Goal: Information Seeking & Learning: Compare options

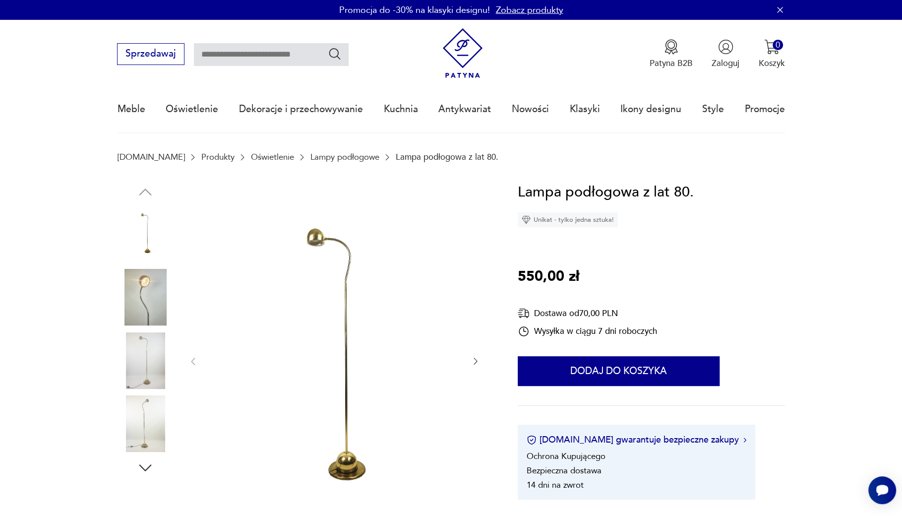
click at [343, 251] on img at bounding box center [334, 360] width 248 height 359
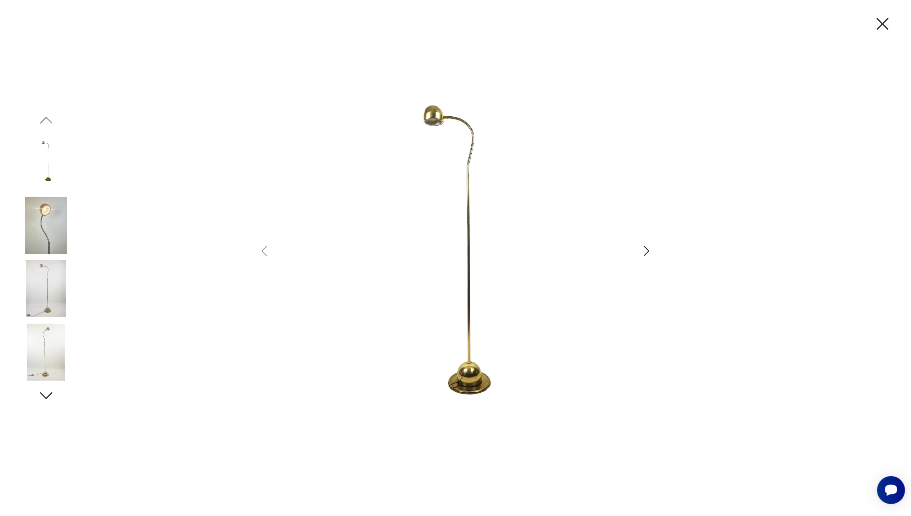
click at [643, 251] on icon "button" at bounding box center [647, 251] width 14 height 14
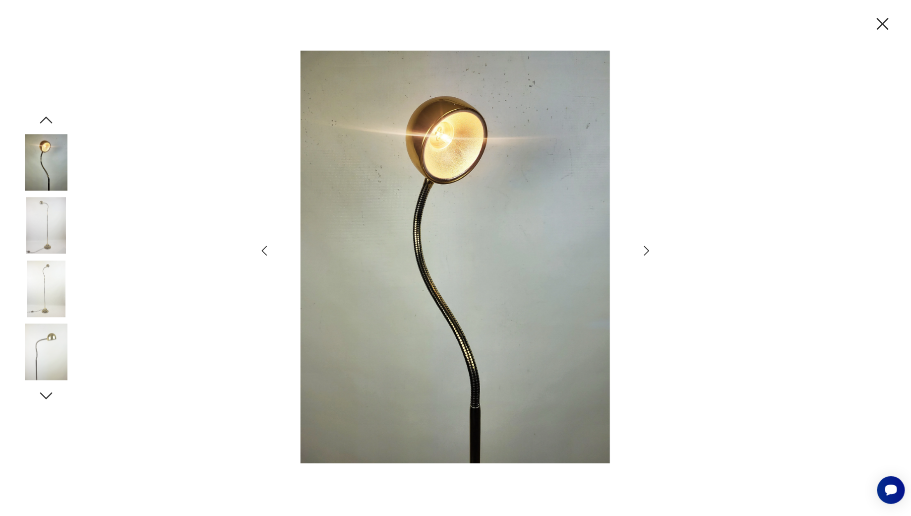
click at [644, 251] on icon "button" at bounding box center [647, 251] width 14 height 14
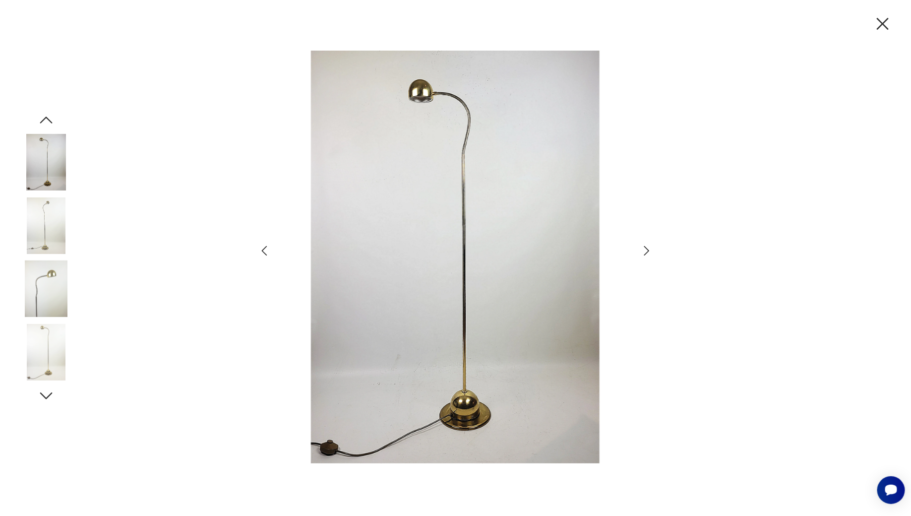
click at [644, 251] on icon "button" at bounding box center [647, 251] width 14 height 14
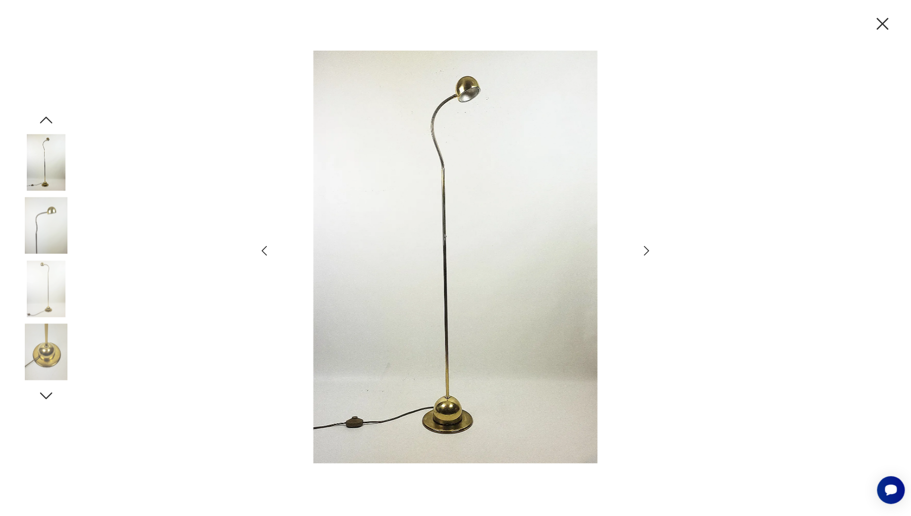
click at [644, 251] on icon "button" at bounding box center [647, 251] width 14 height 14
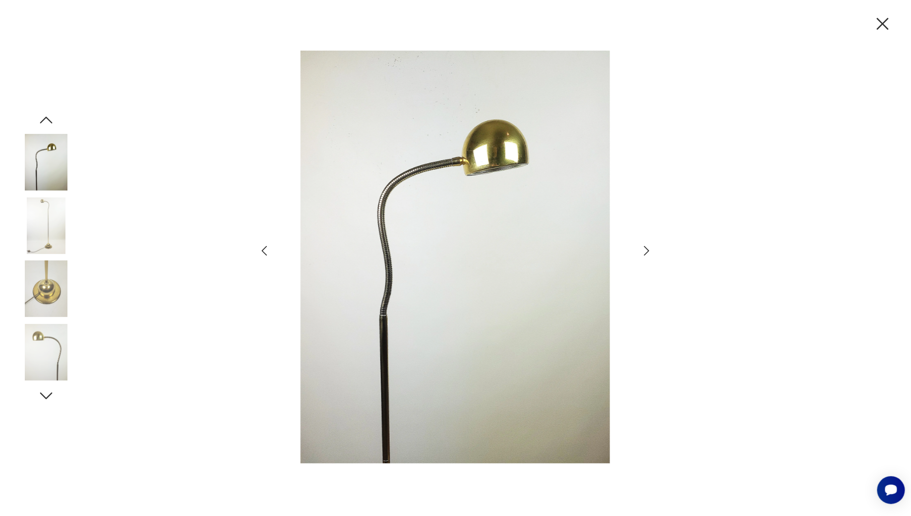
click at [644, 251] on icon "button" at bounding box center [647, 251] width 14 height 14
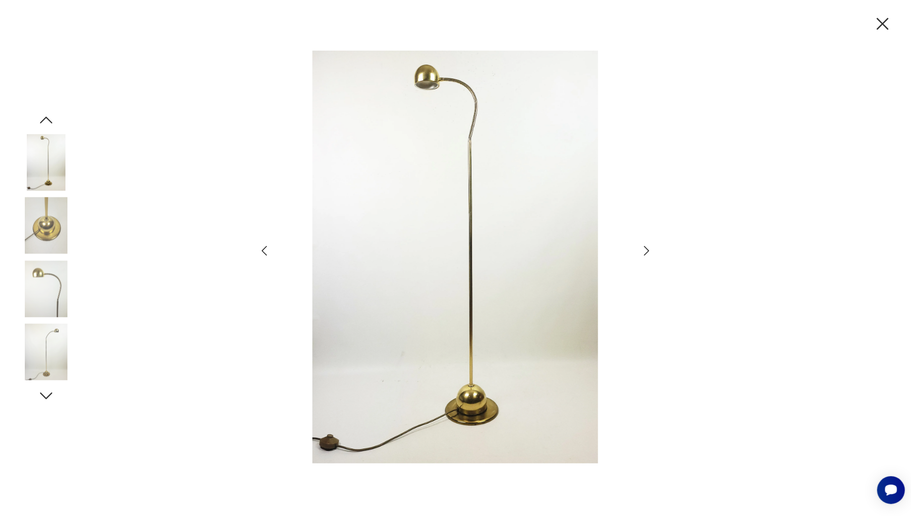
click at [644, 251] on icon "button" at bounding box center [647, 251] width 14 height 14
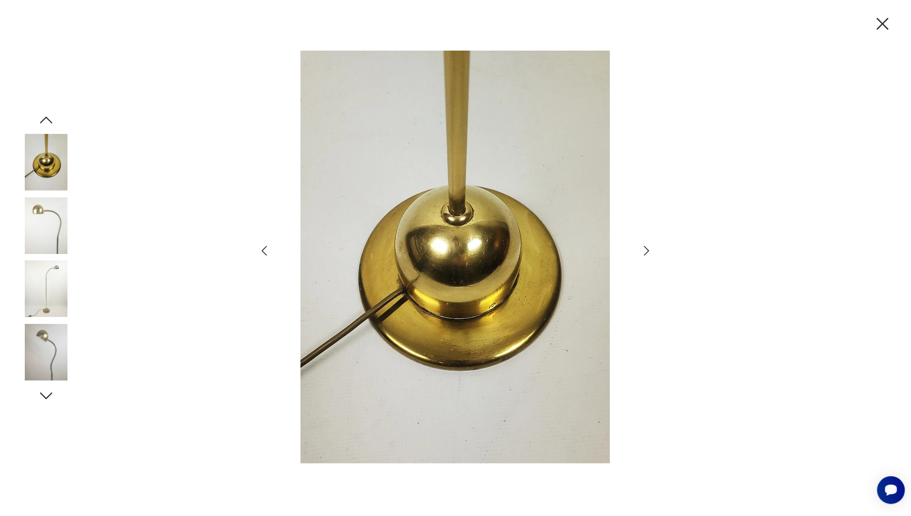
click at [644, 251] on icon "button" at bounding box center [647, 251] width 14 height 14
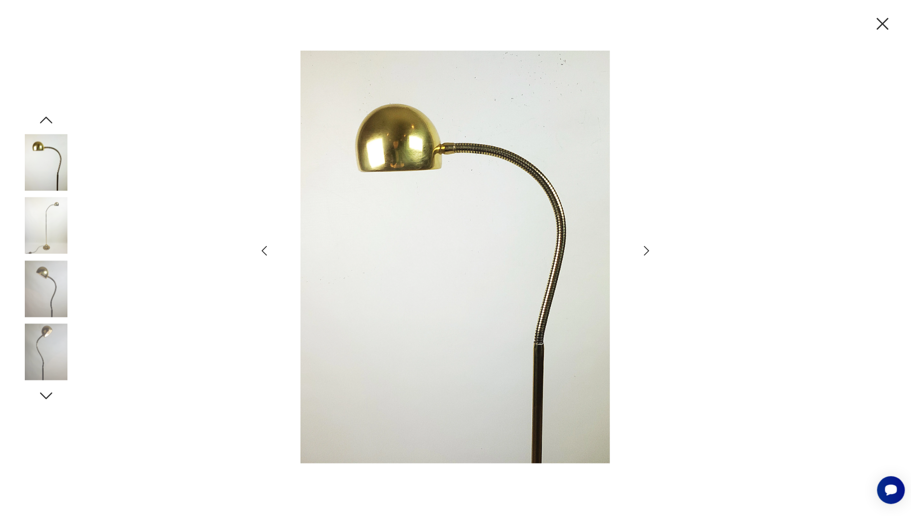
click at [881, 22] on icon "button" at bounding box center [882, 23] width 21 height 21
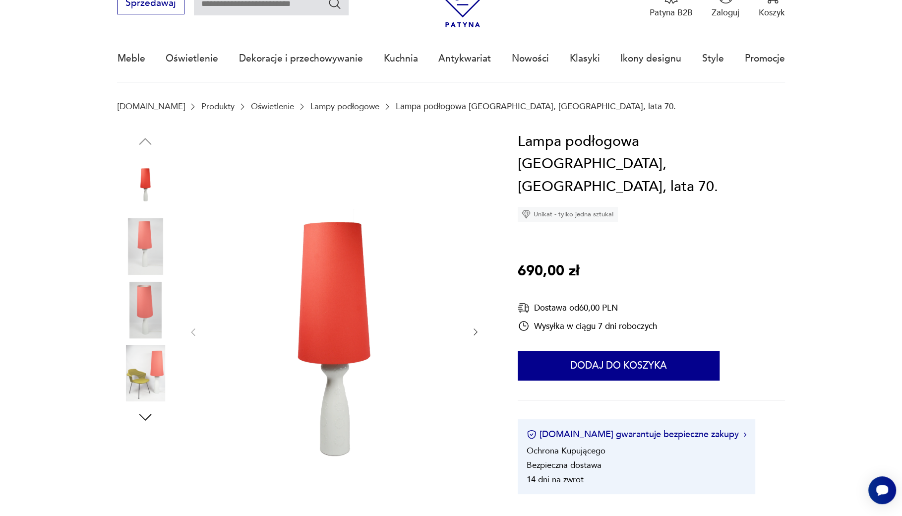
scroll to position [62, 0]
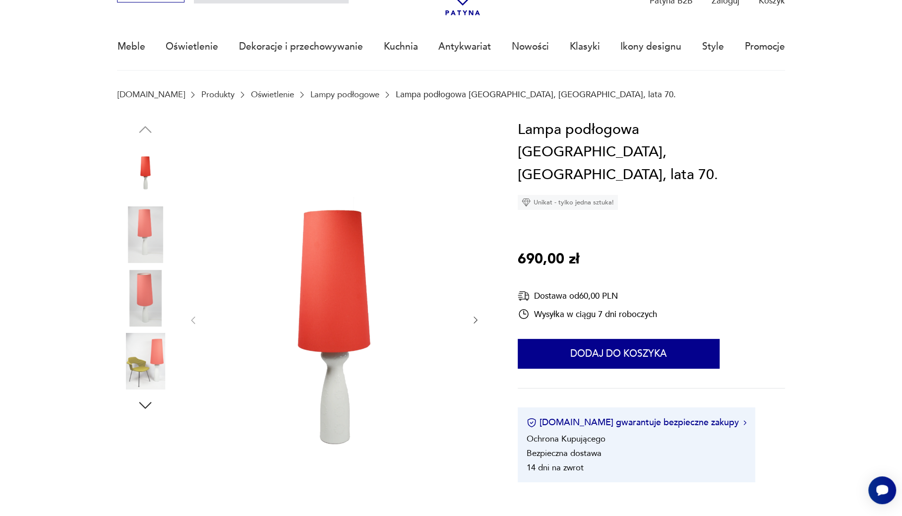
click at [472, 319] on icon "button" at bounding box center [476, 320] width 10 height 10
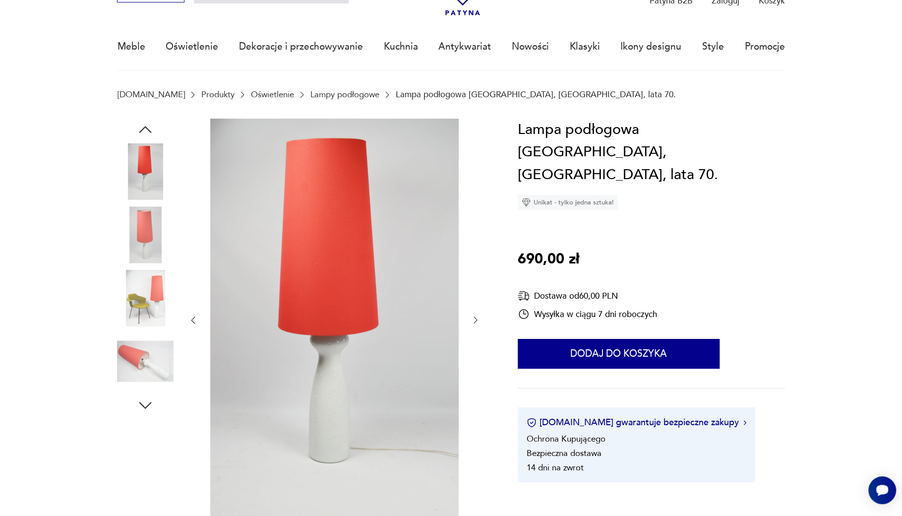
click at [475, 322] on icon "button" at bounding box center [476, 320] width 10 height 10
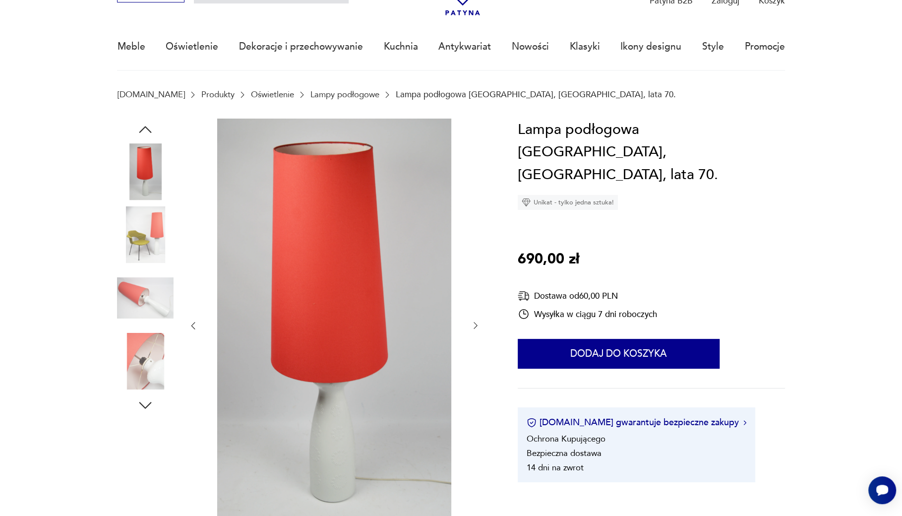
click at [475, 322] on icon "button" at bounding box center [476, 325] width 10 height 10
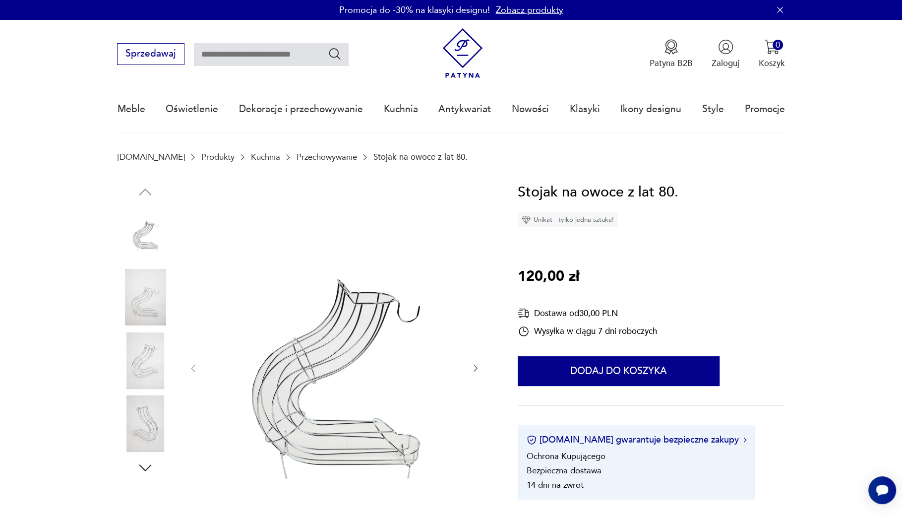
click at [475, 366] on icon "button" at bounding box center [476, 368] width 4 height 7
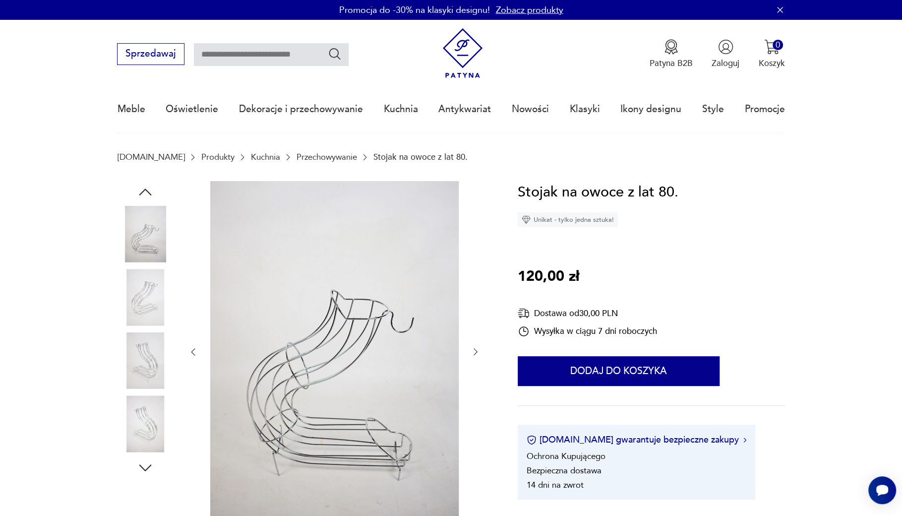
click at [475, 366] on div at bounding box center [334, 352] width 293 height 342
click at [473, 352] on icon "button" at bounding box center [476, 352] width 10 height 10
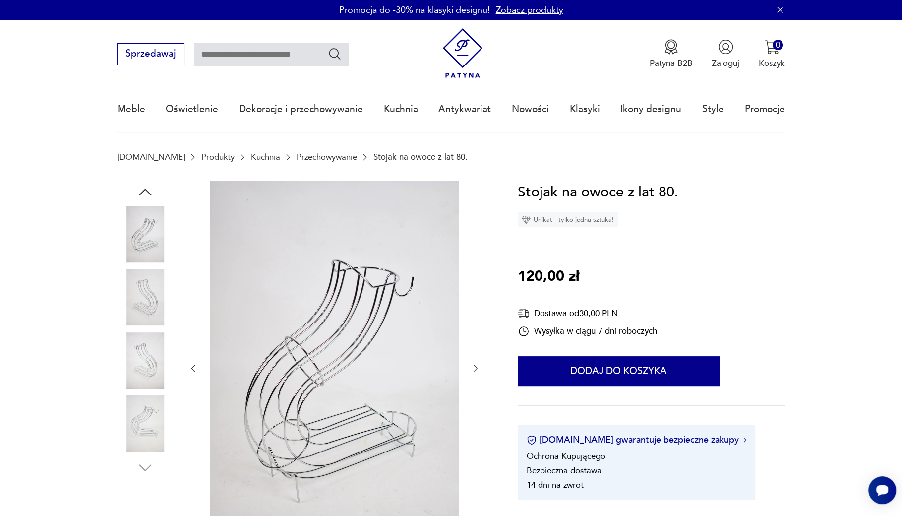
click at [473, 352] on div at bounding box center [334, 368] width 293 height 375
click at [195, 366] on icon "button" at bounding box center [193, 368] width 10 height 10
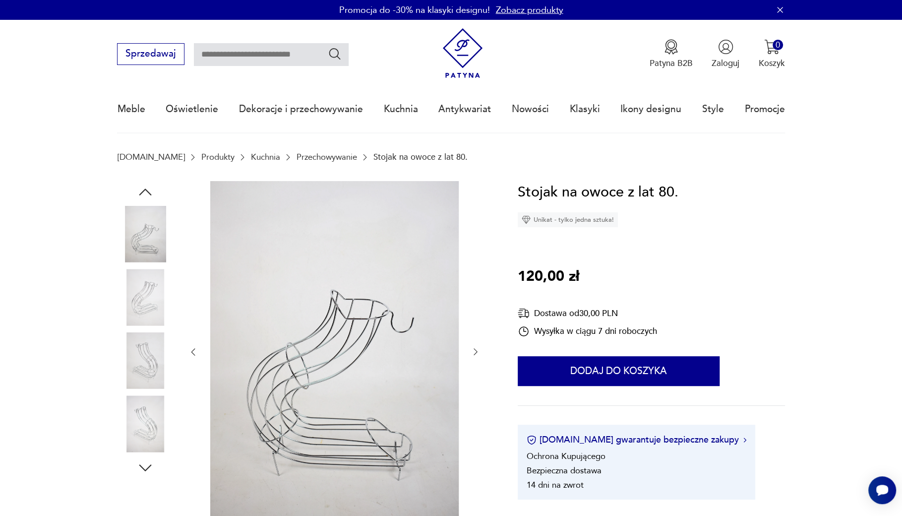
click at [195, 366] on div at bounding box center [334, 352] width 293 height 342
click at [142, 189] on icon "button" at bounding box center [145, 192] width 18 height 18
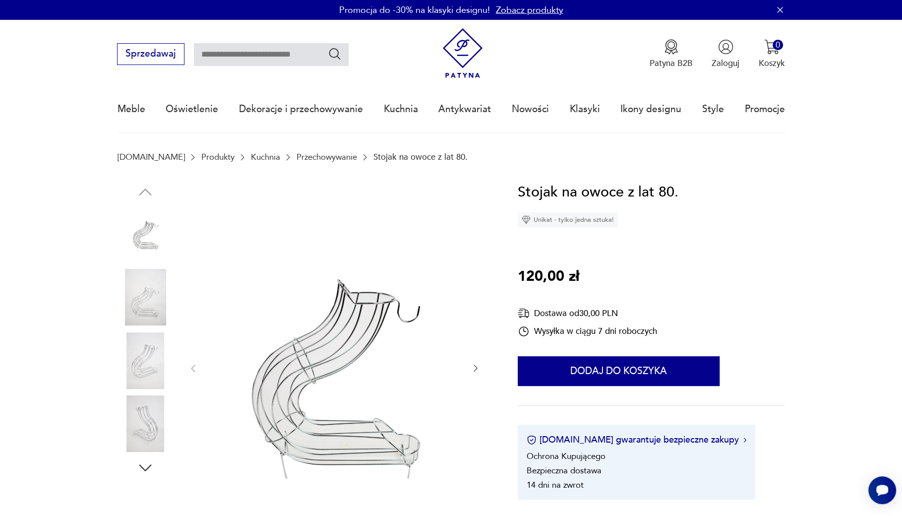
click at [146, 467] on icon "button" at bounding box center [145, 468] width 18 height 18
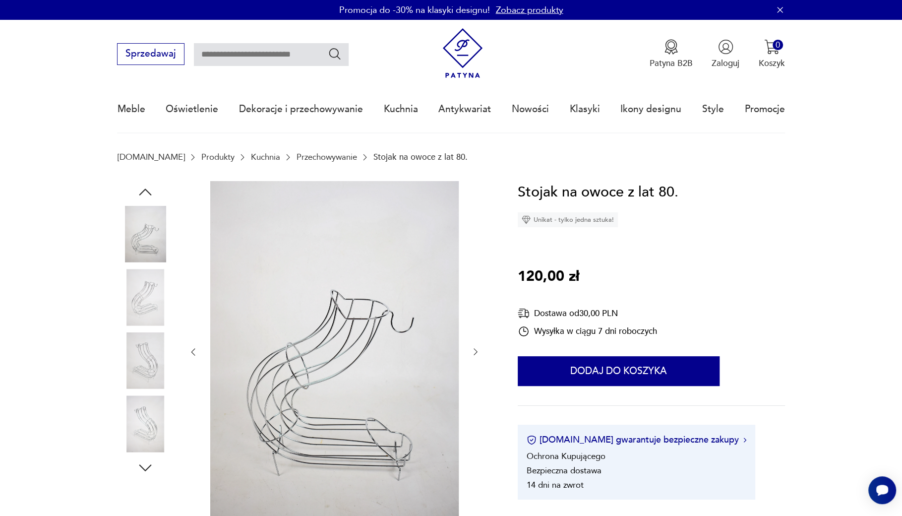
click at [146, 467] on icon "button" at bounding box center [145, 468] width 18 height 18
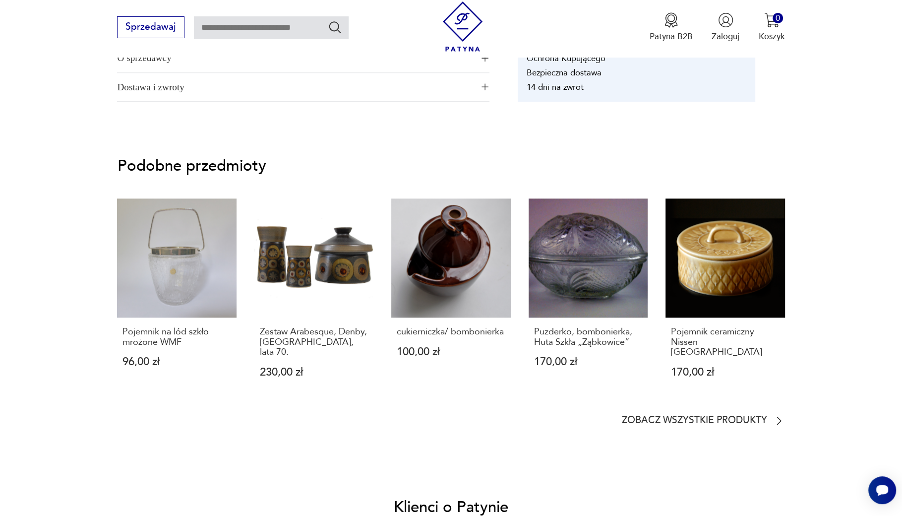
scroll to position [859, 0]
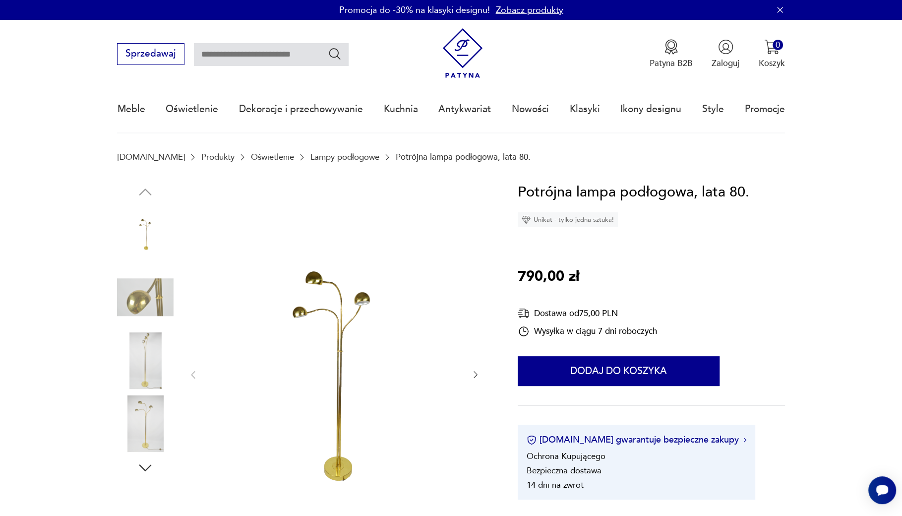
click at [476, 372] on icon "button" at bounding box center [476, 374] width 10 height 10
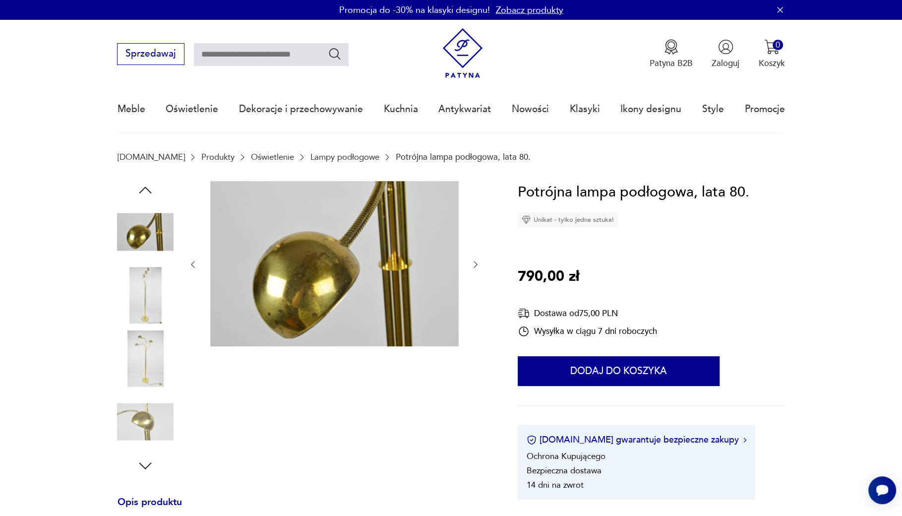
click at [476, 372] on div at bounding box center [334, 328] width 293 height 294
click at [190, 264] on icon "button" at bounding box center [193, 264] width 10 height 10
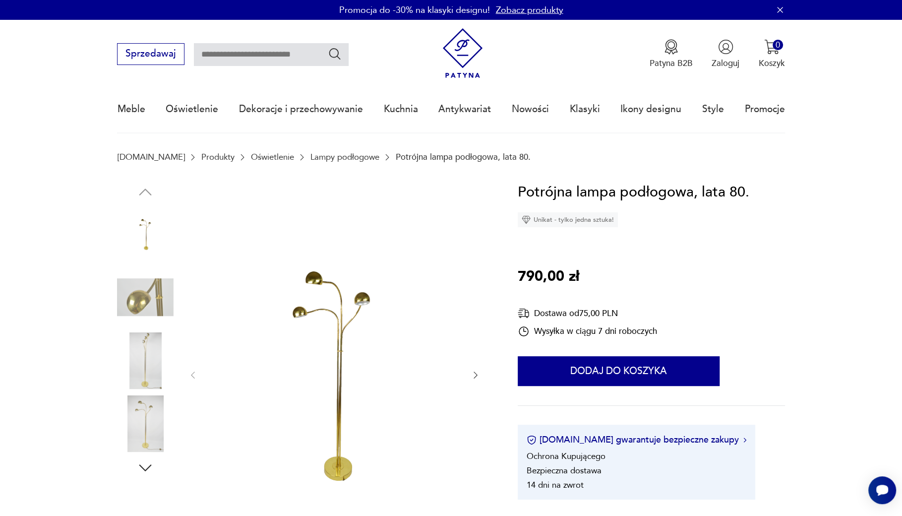
click at [344, 306] on img at bounding box center [334, 374] width 248 height 386
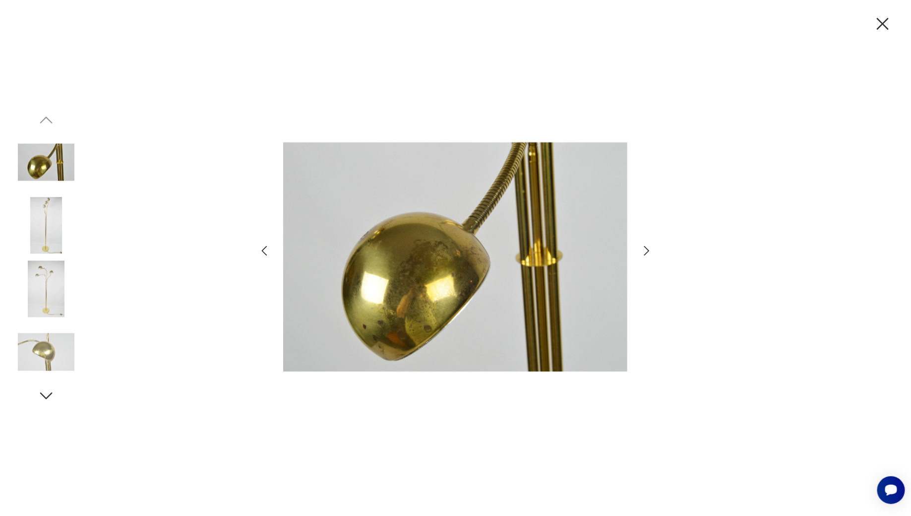
click at [658, 255] on div at bounding box center [455, 258] width 911 height 516
click at [646, 250] on icon "button" at bounding box center [647, 251] width 14 height 14
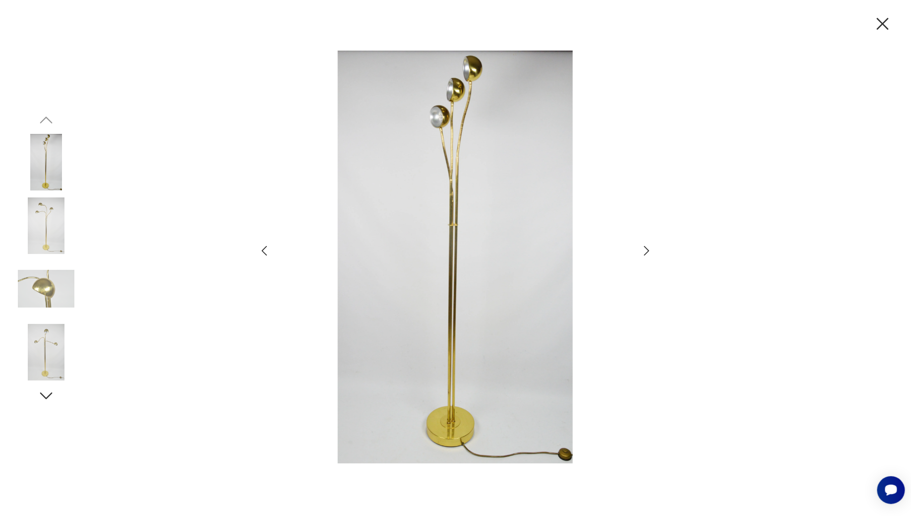
click at [646, 250] on icon "button" at bounding box center [647, 251] width 14 height 14
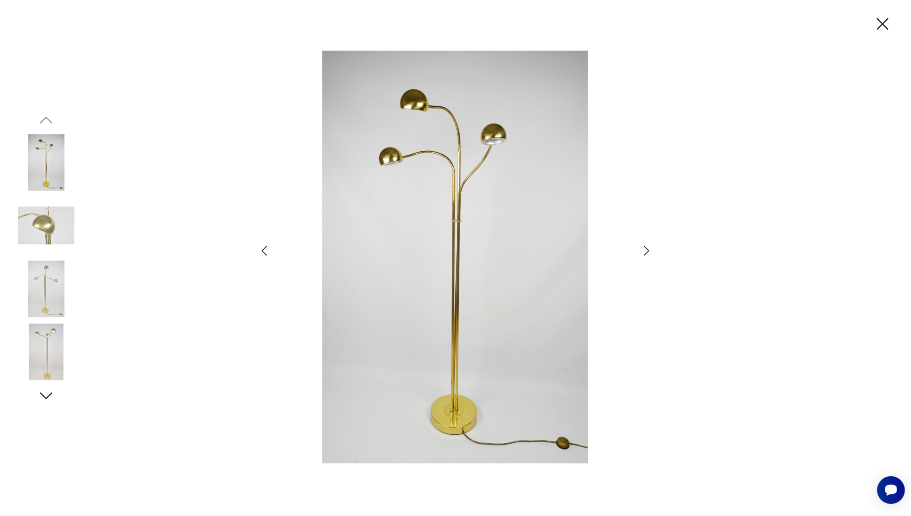
click at [646, 250] on icon "button" at bounding box center [647, 251] width 14 height 14
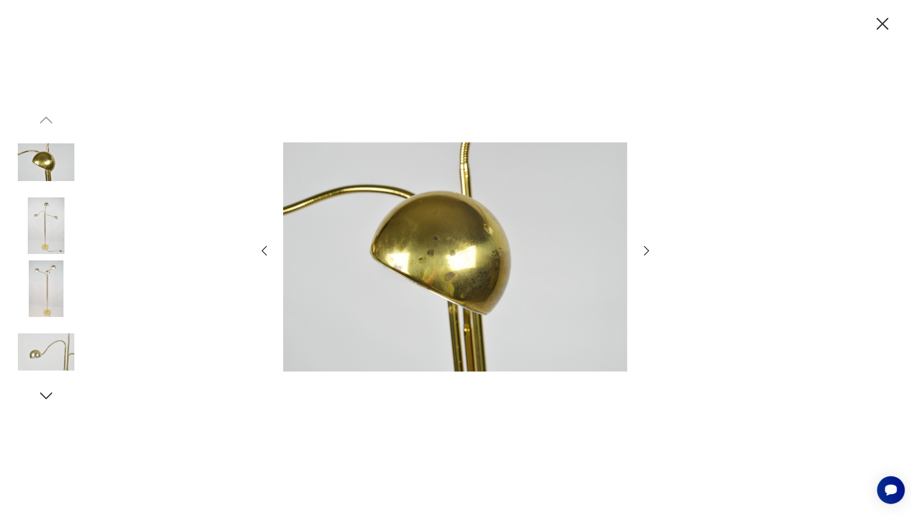
click at [646, 250] on icon "button" at bounding box center [647, 251] width 14 height 14
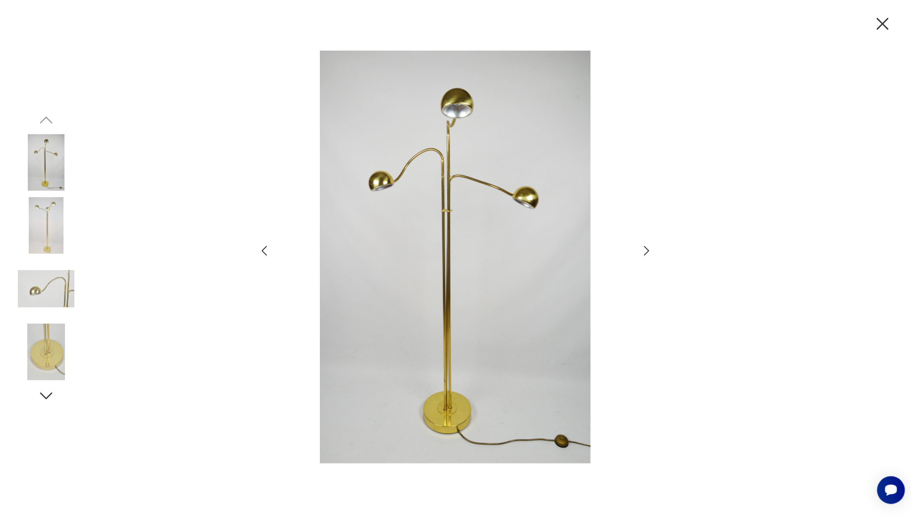
click at [646, 250] on icon "button" at bounding box center [647, 251] width 14 height 14
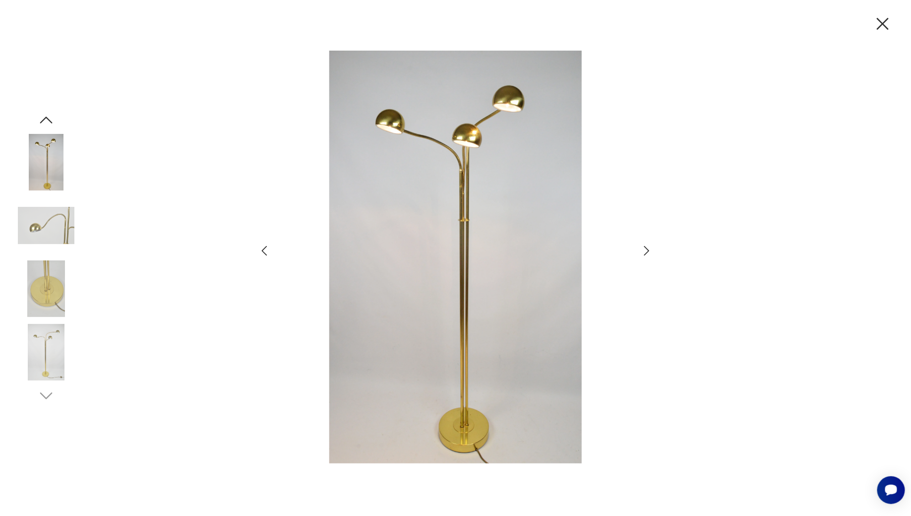
click at [646, 250] on icon "button" at bounding box center [647, 251] width 14 height 14
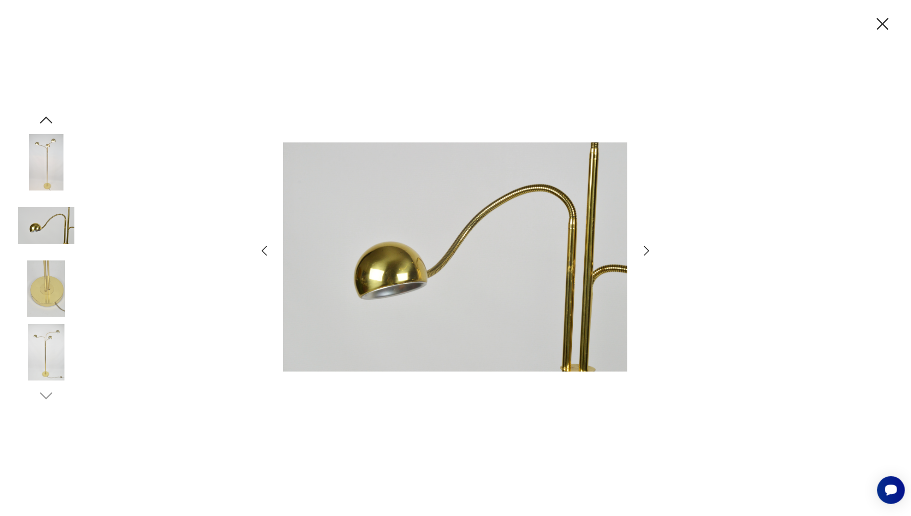
click at [646, 250] on icon "button" at bounding box center [647, 251] width 14 height 14
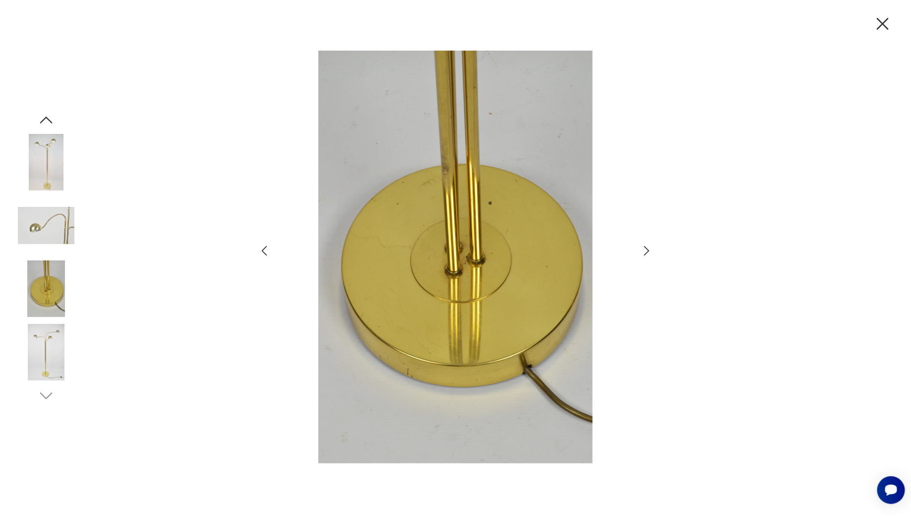
click at [879, 23] on icon "button" at bounding box center [882, 23] width 21 height 21
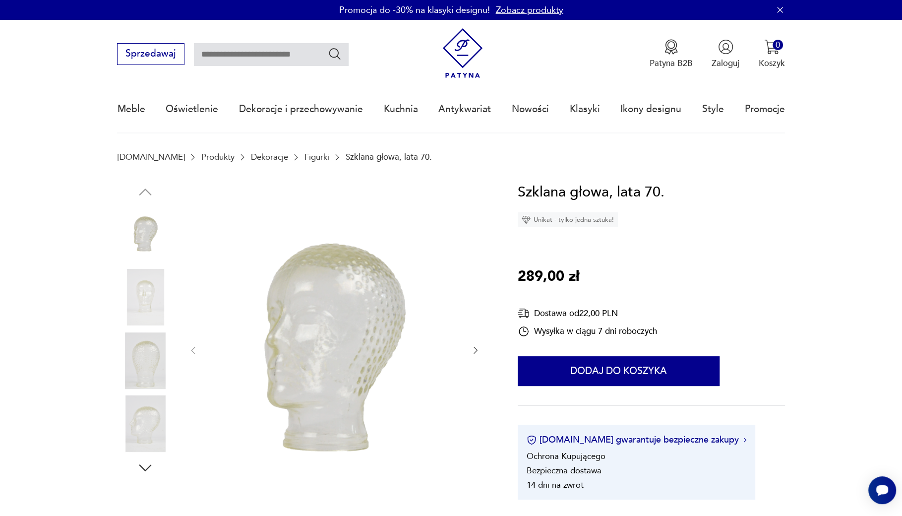
click at [477, 349] on icon "button" at bounding box center [476, 350] width 10 height 10
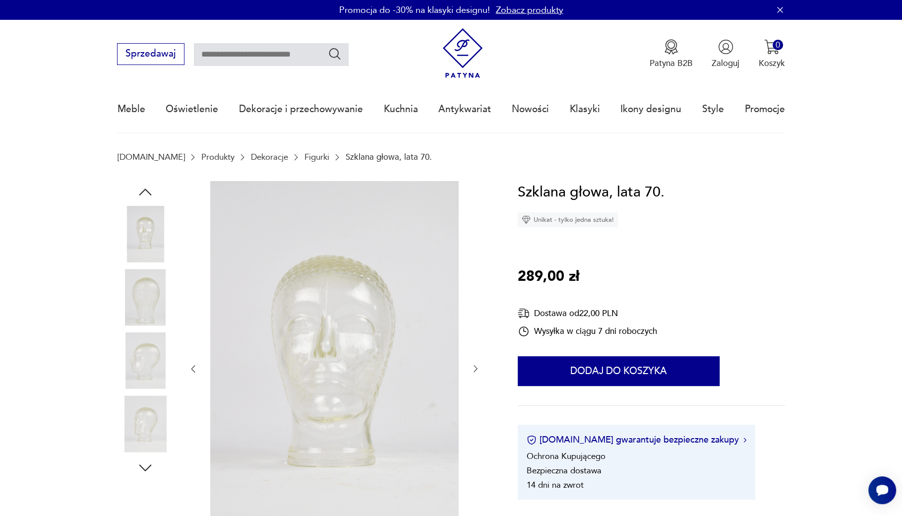
click at [477, 349] on div at bounding box center [334, 369] width 293 height 376
click at [190, 370] on icon "button" at bounding box center [193, 369] width 10 height 10
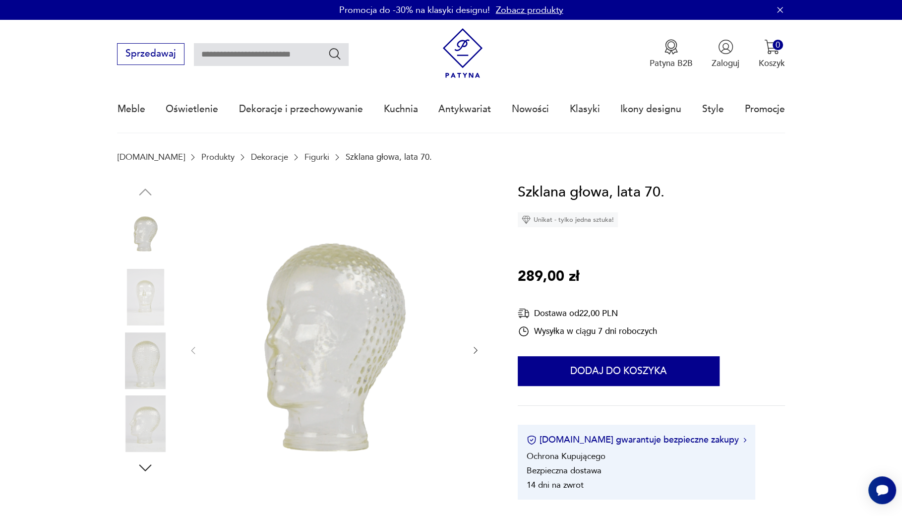
click at [475, 352] on icon "button" at bounding box center [476, 350] width 4 height 7
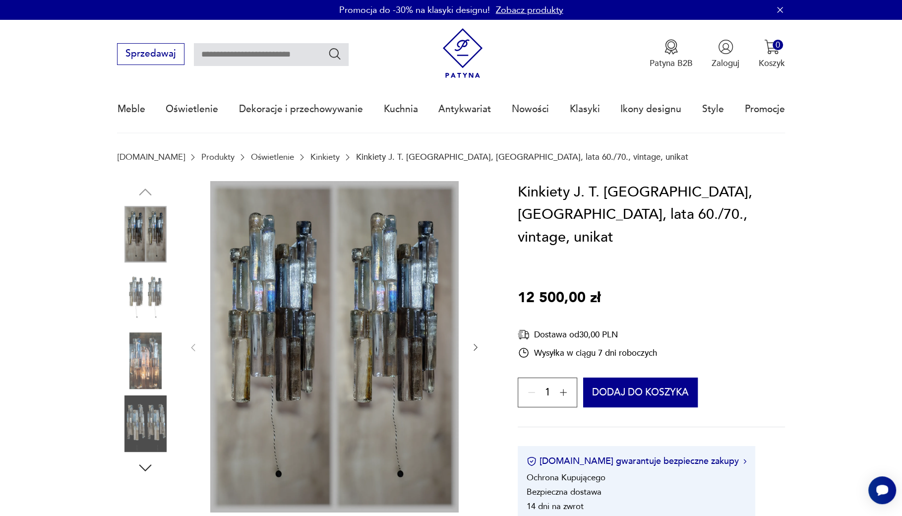
click at [475, 347] on icon "button" at bounding box center [476, 347] width 10 height 10
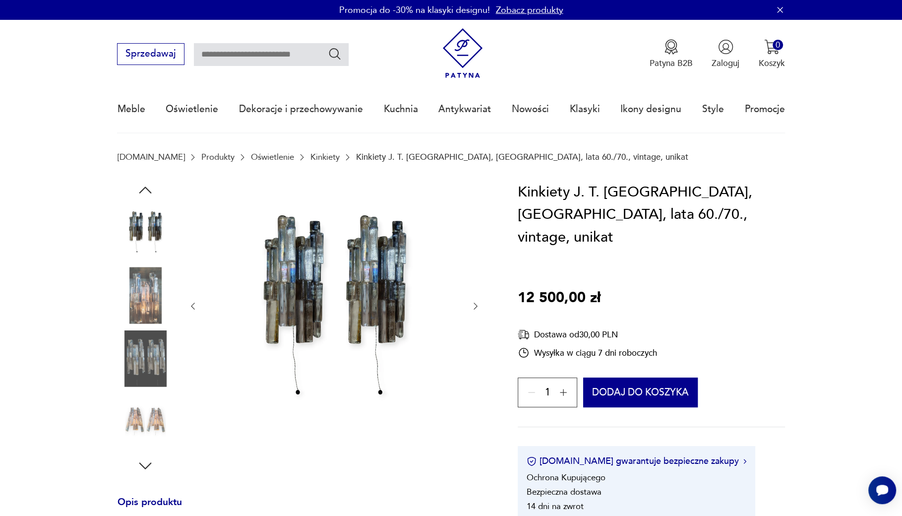
click at [476, 304] on icon "button" at bounding box center [476, 306] width 10 height 10
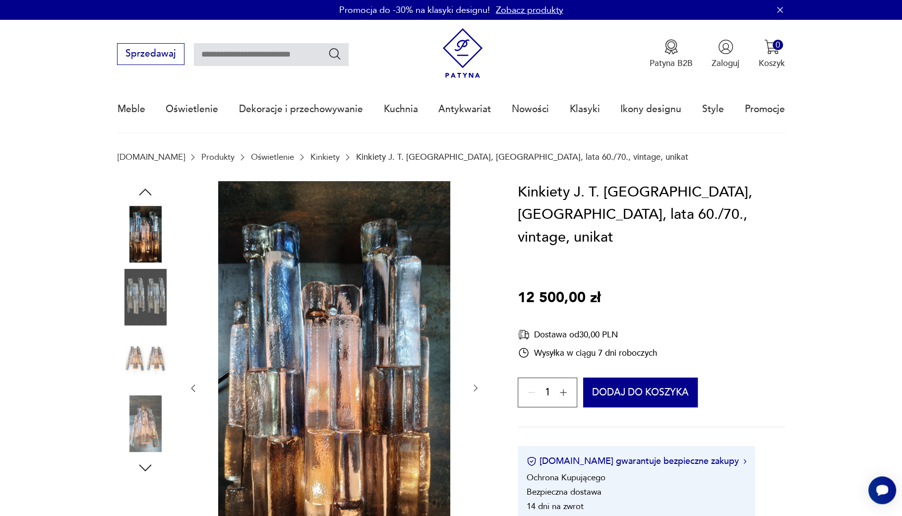
click at [476, 304] on div at bounding box center [334, 388] width 293 height 415
click at [472, 389] on icon "button" at bounding box center [476, 388] width 10 height 10
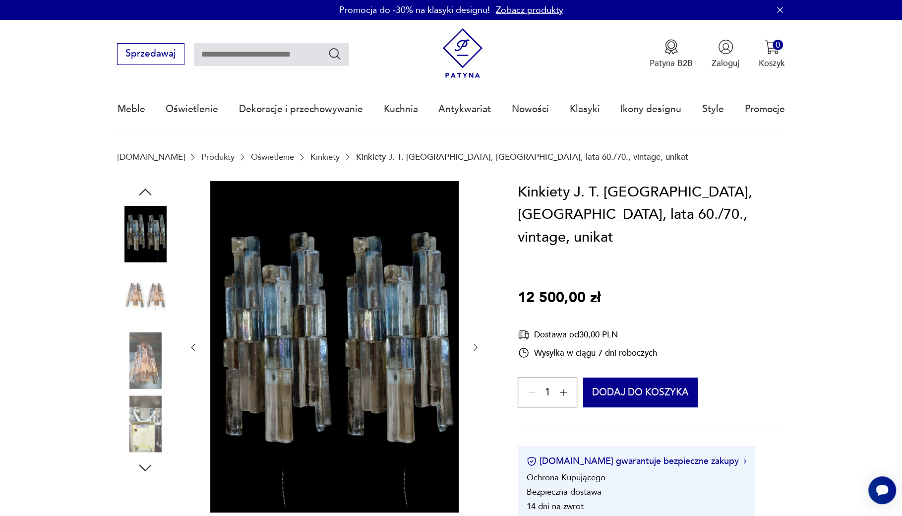
click at [472, 389] on div at bounding box center [334, 347] width 293 height 333
click at [191, 345] on icon "button" at bounding box center [193, 347] width 10 height 10
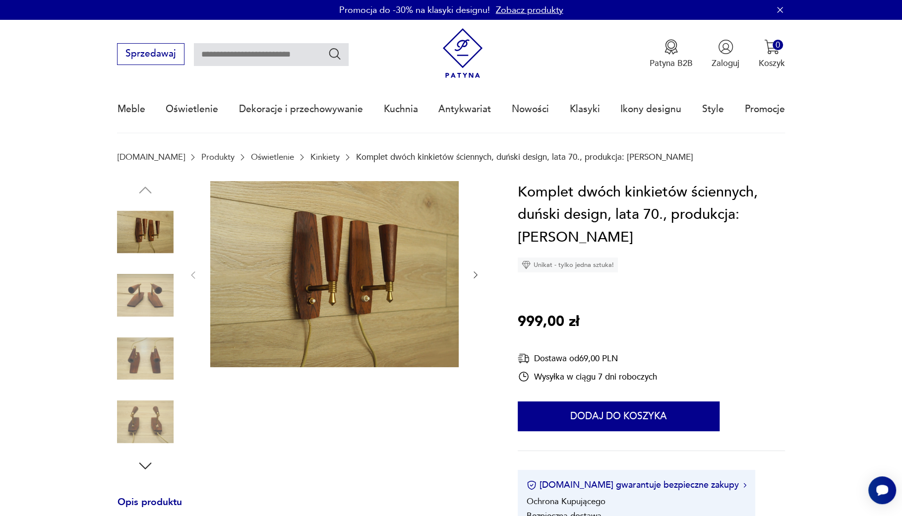
click at [471, 272] on icon "button" at bounding box center [476, 275] width 10 height 10
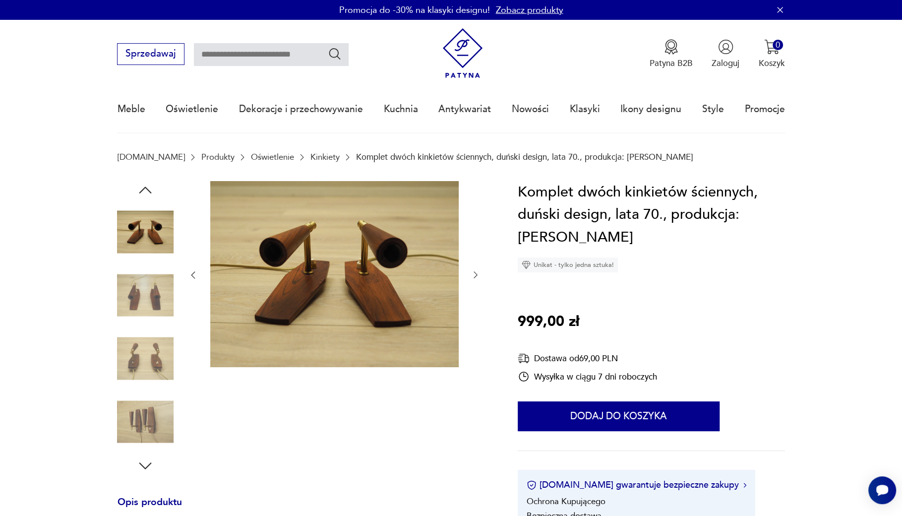
click at [471, 272] on icon "button" at bounding box center [476, 275] width 10 height 10
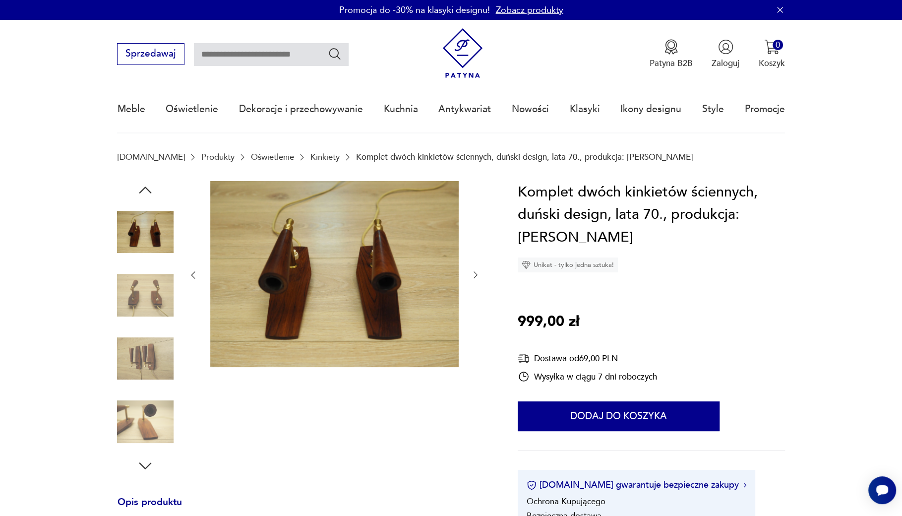
click at [471, 272] on icon "button" at bounding box center [476, 275] width 10 height 10
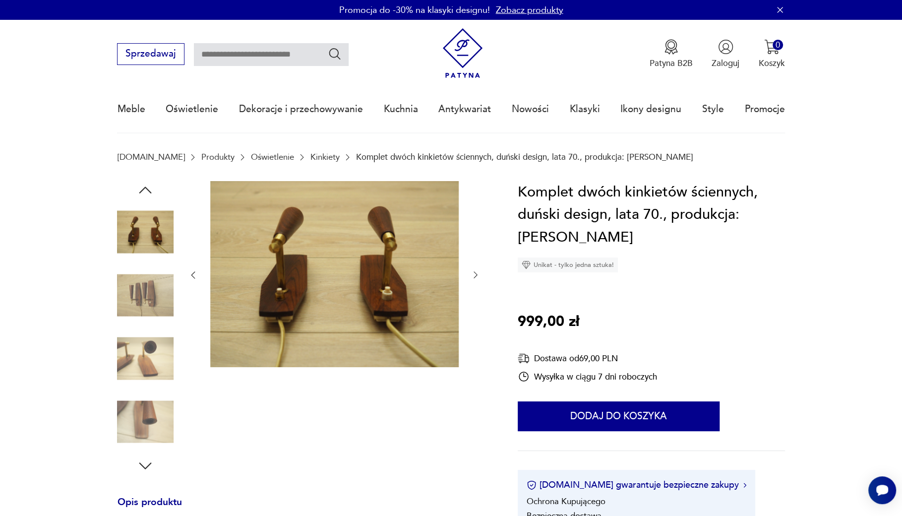
click at [471, 272] on icon "button" at bounding box center [476, 275] width 10 height 10
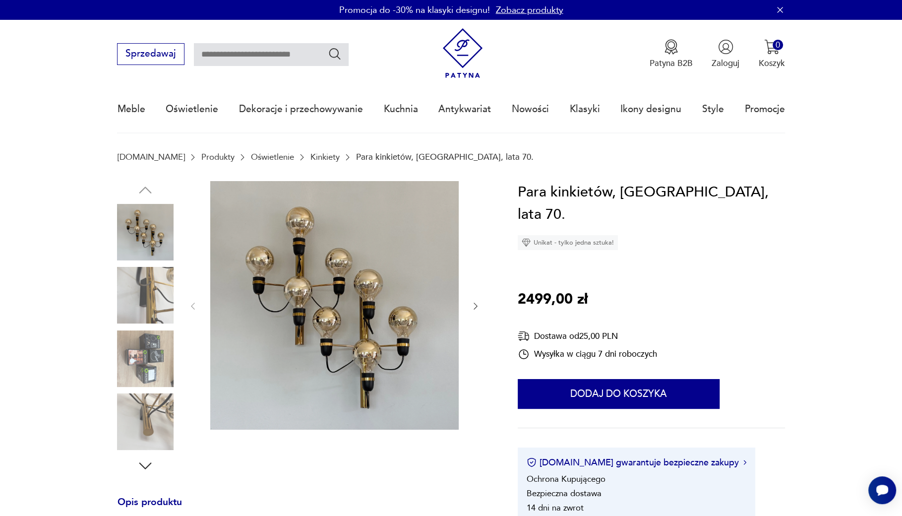
click at [365, 343] on img at bounding box center [334, 305] width 248 height 248
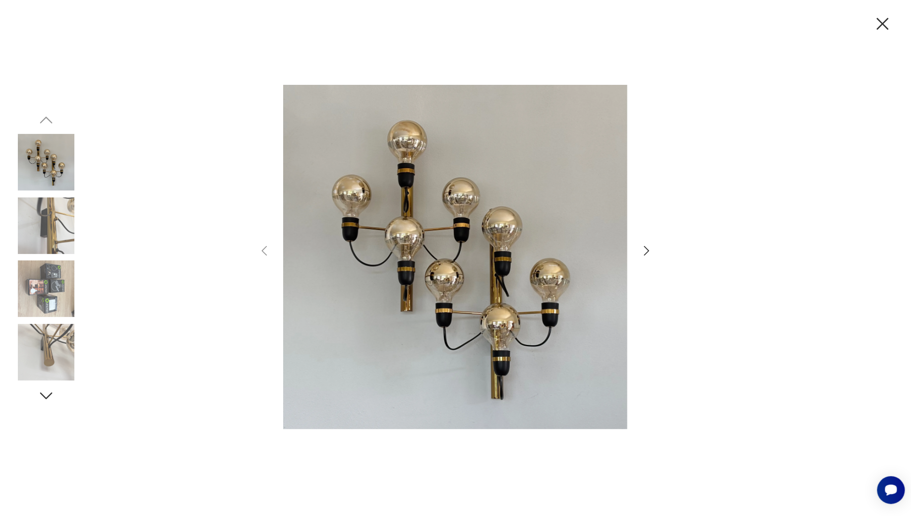
click at [642, 250] on icon "button" at bounding box center [647, 251] width 14 height 14
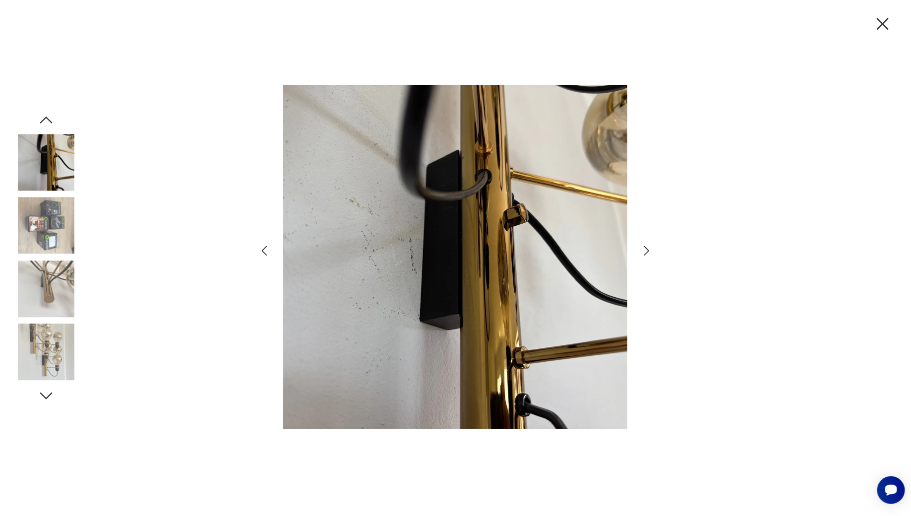
click at [642, 250] on icon "button" at bounding box center [647, 251] width 14 height 14
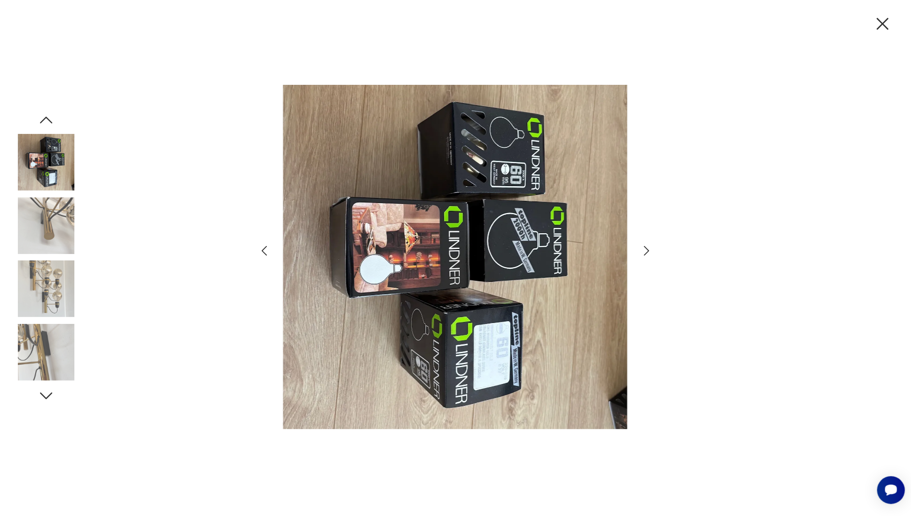
click at [642, 250] on icon "button" at bounding box center [647, 251] width 14 height 14
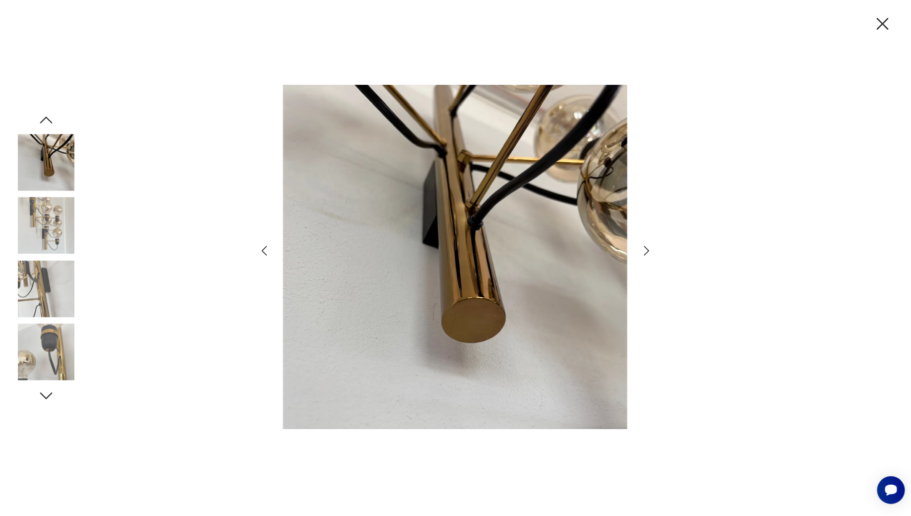
click at [642, 250] on icon "button" at bounding box center [647, 251] width 14 height 14
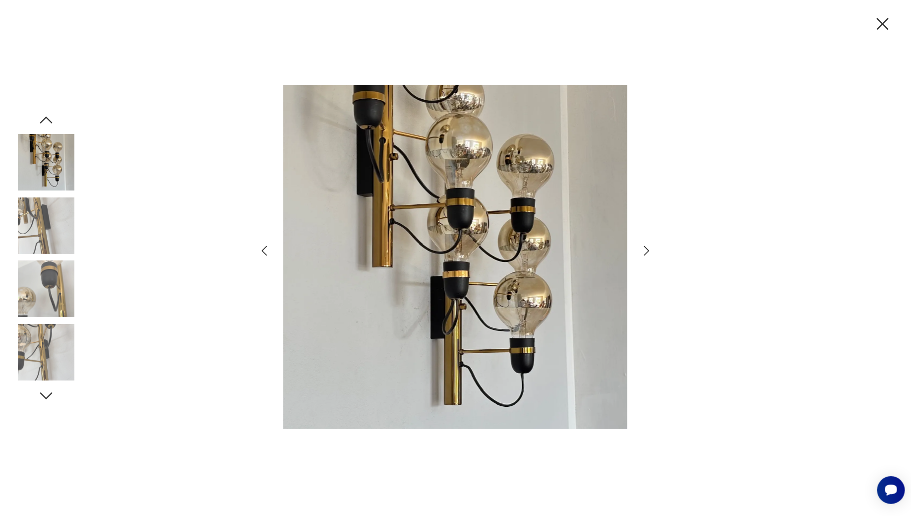
click at [644, 246] on icon "button" at bounding box center [646, 251] width 5 height 10
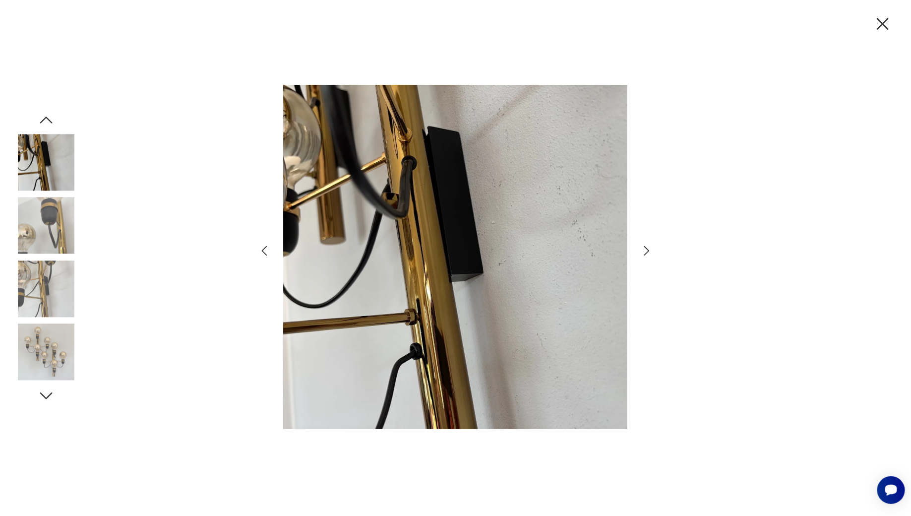
click at [644, 246] on icon "button" at bounding box center [646, 251] width 5 height 10
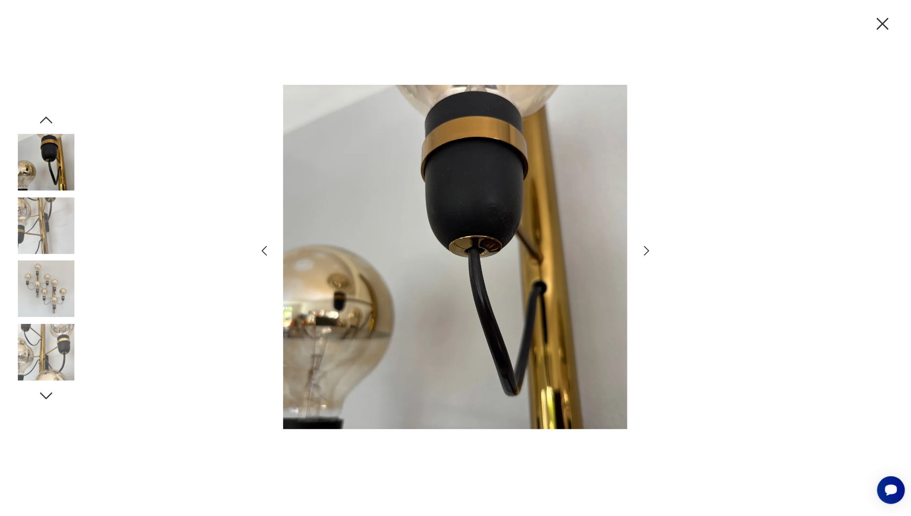
click at [644, 246] on icon "button" at bounding box center [646, 251] width 5 height 10
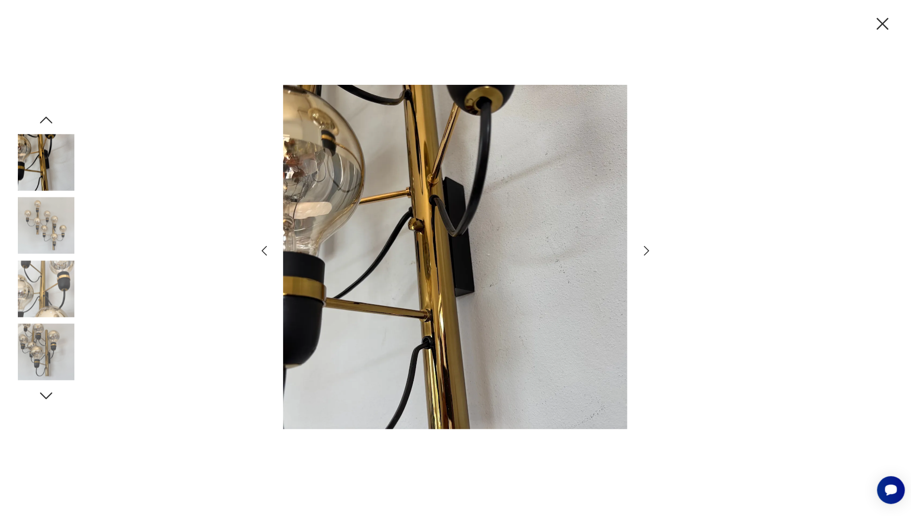
click at [644, 246] on icon "button" at bounding box center [646, 251] width 5 height 10
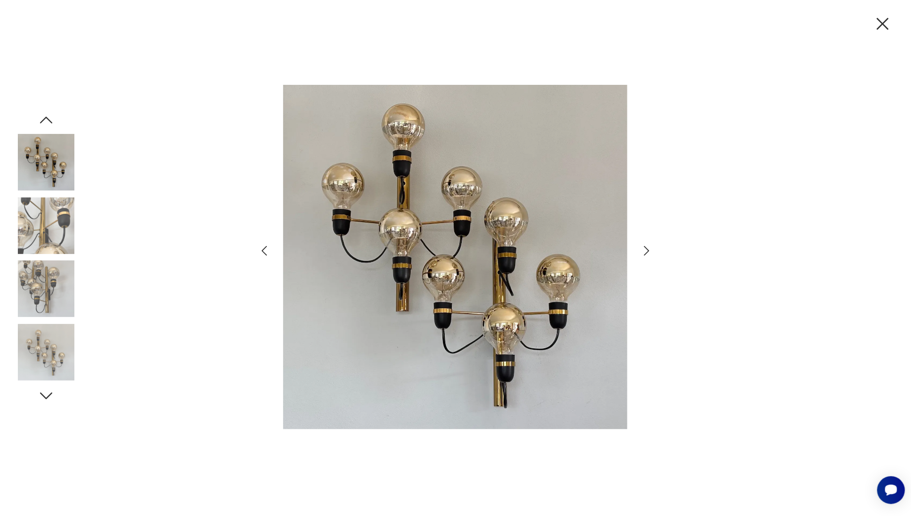
click at [882, 20] on icon "button" at bounding box center [882, 23] width 21 height 21
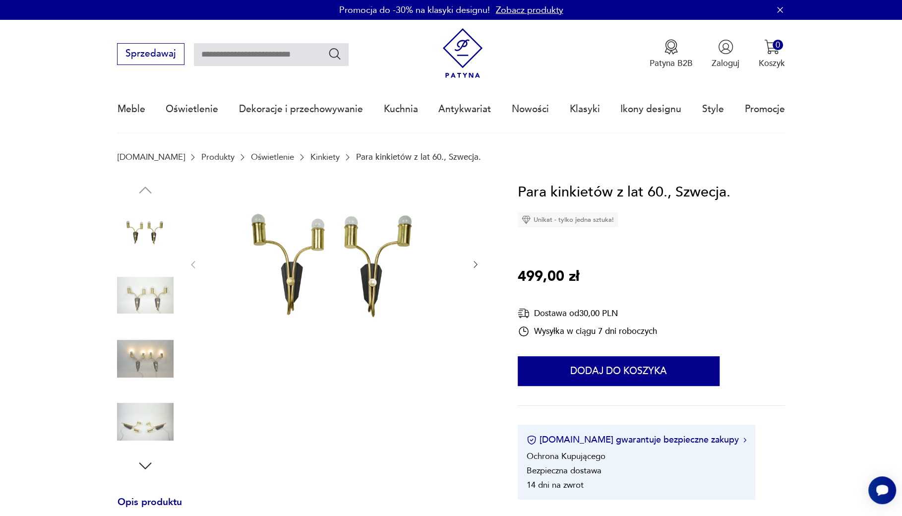
click at [366, 274] on img at bounding box center [334, 264] width 248 height 166
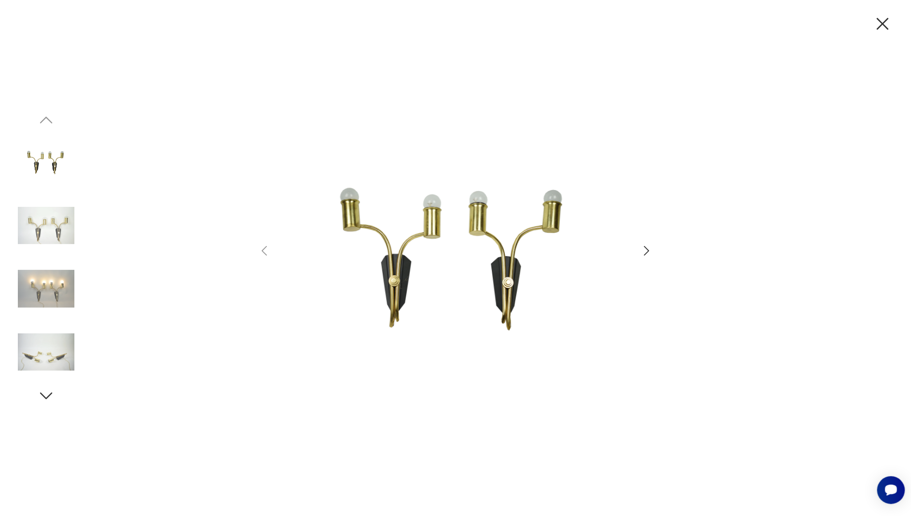
click at [648, 250] on icon "button" at bounding box center [647, 251] width 14 height 14
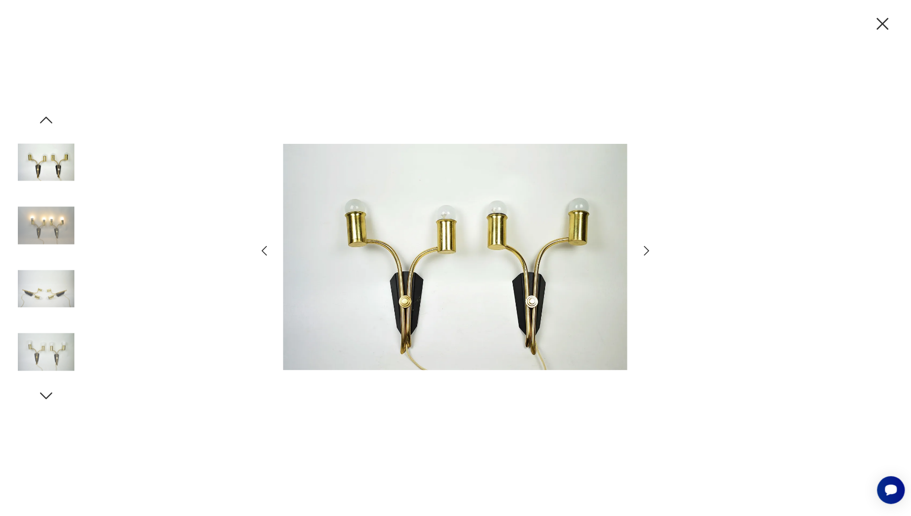
click at [648, 250] on icon "button" at bounding box center [647, 251] width 14 height 14
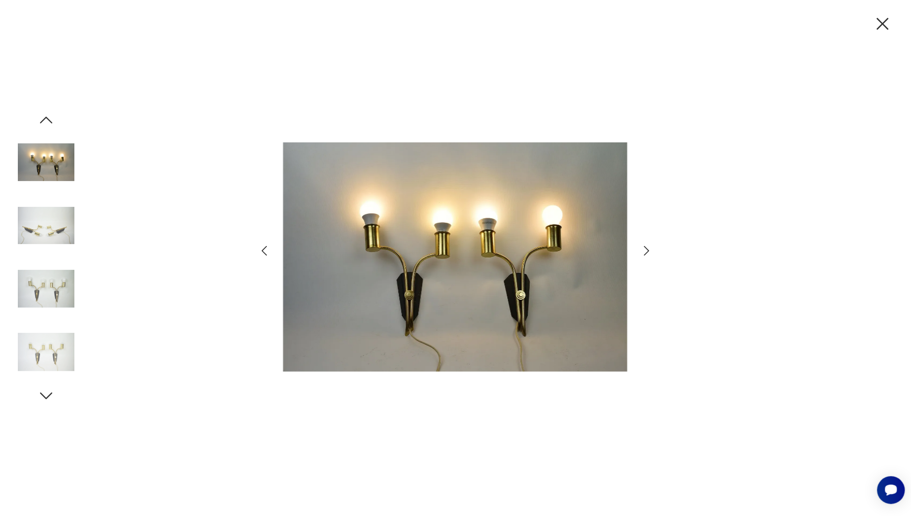
click at [648, 250] on icon "button" at bounding box center [647, 251] width 14 height 14
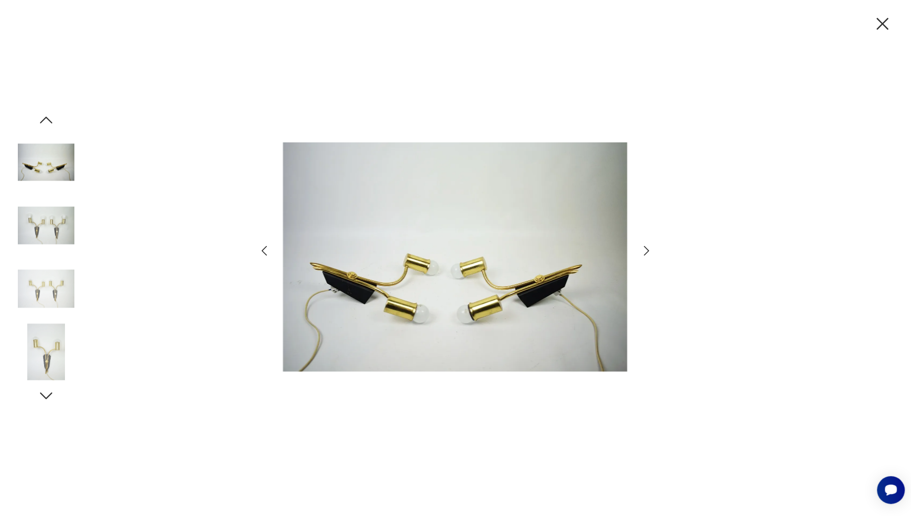
click at [648, 250] on icon "button" at bounding box center [647, 251] width 14 height 14
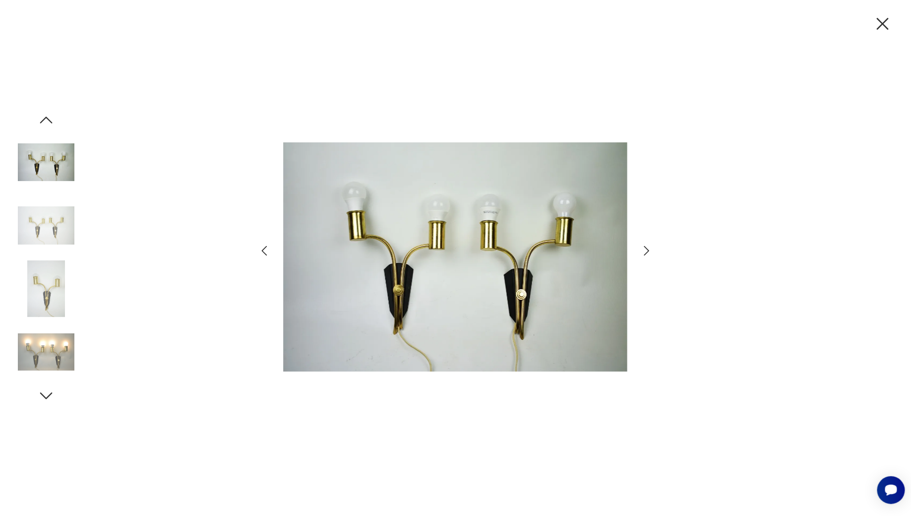
click at [644, 249] on icon "button" at bounding box center [647, 251] width 14 height 14
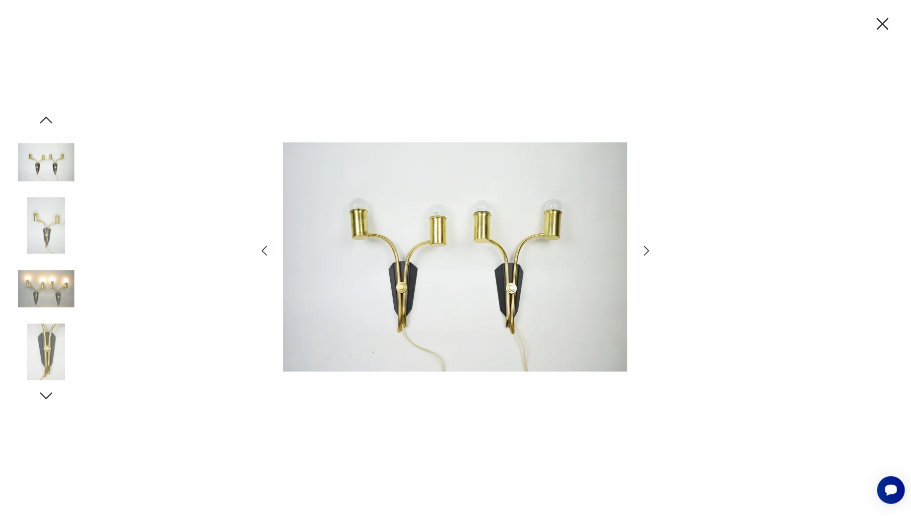
click at [644, 249] on icon "button" at bounding box center [647, 251] width 14 height 14
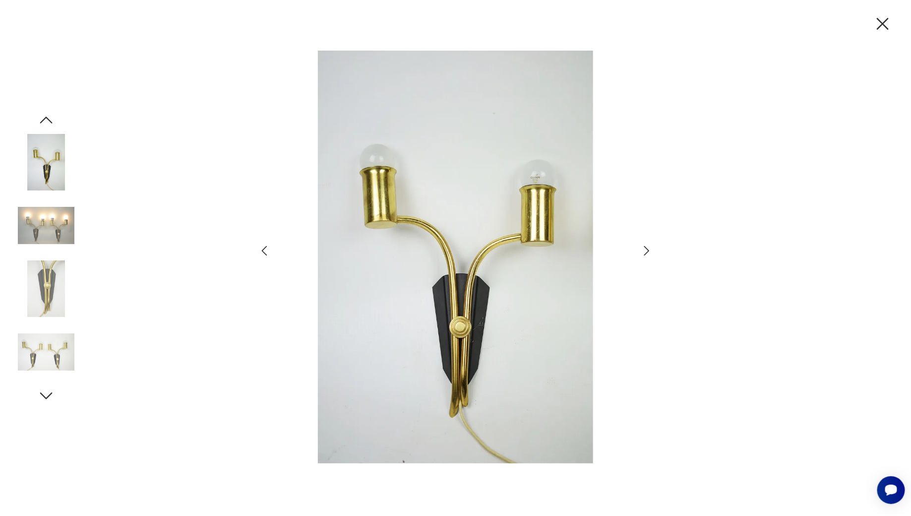
click at [644, 249] on icon "button" at bounding box center [647, 251] width 14 height 14
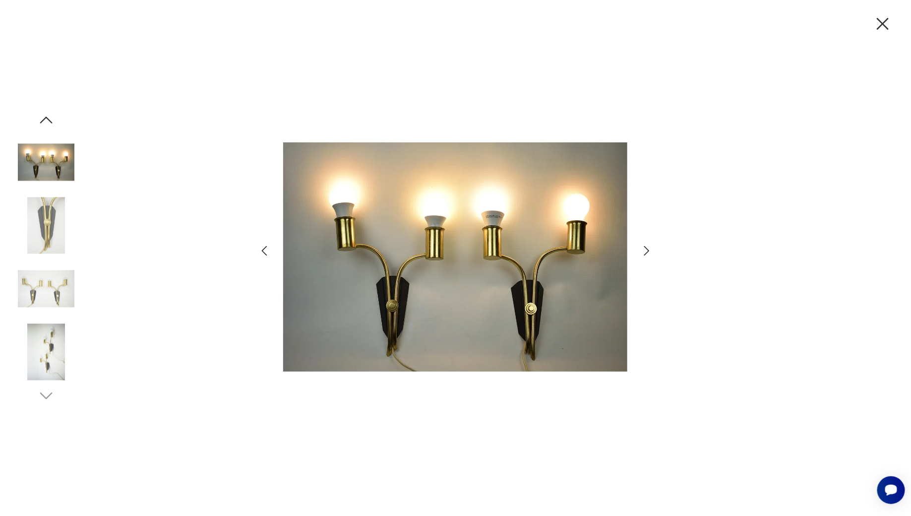
click at [644, 249] on icon "button" at bounding box center [647, 251] width 14 height 14
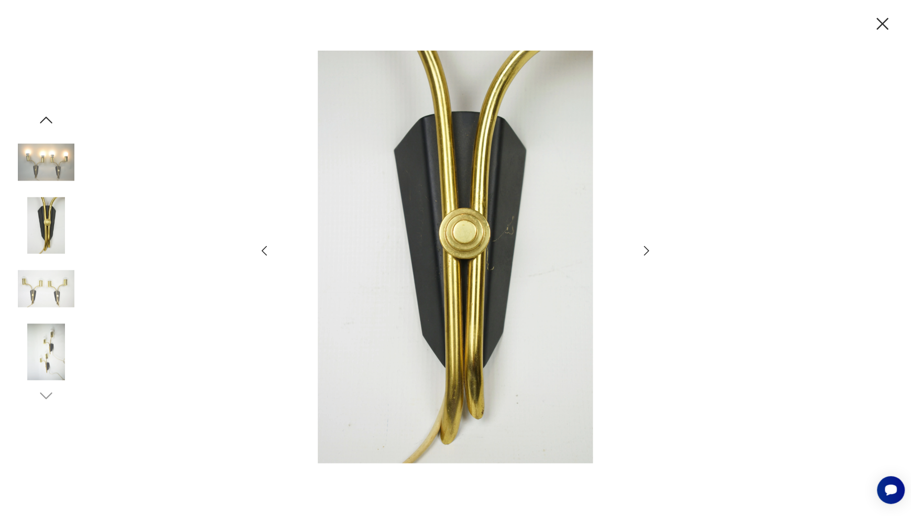
click at [644, 249] on icon "button" at bounding box center [647, 251] width 14 height 14
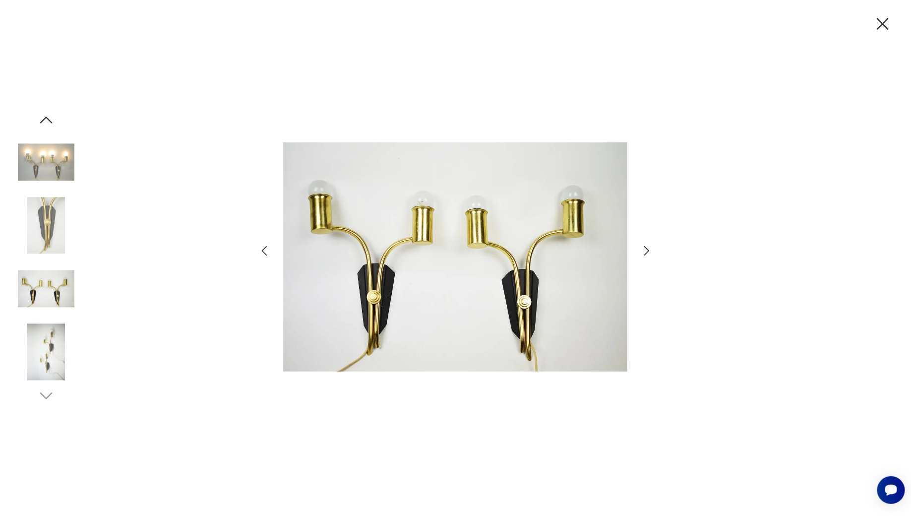
click at [644, 249] on icon "button" at bounding box center [647, 251] width 14 height 14
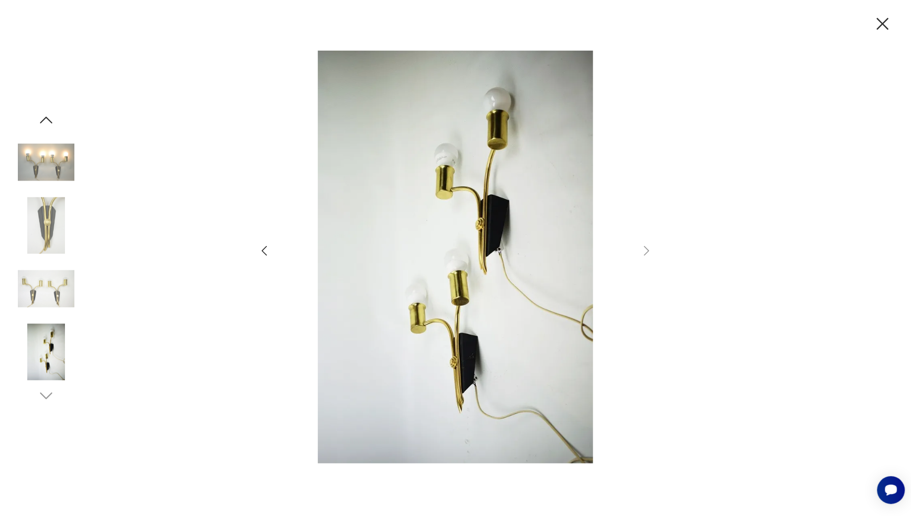
click at [888, 26] on icon "button" at bounding box center [882, 23] width 21 height 21
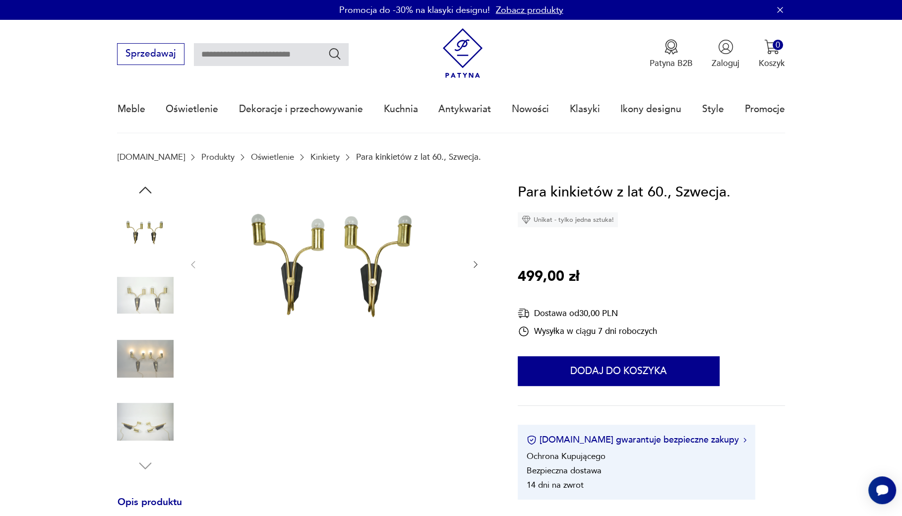
click at [476, 263] on icon "button" at bounding box center [476, 264] width 4 height 7
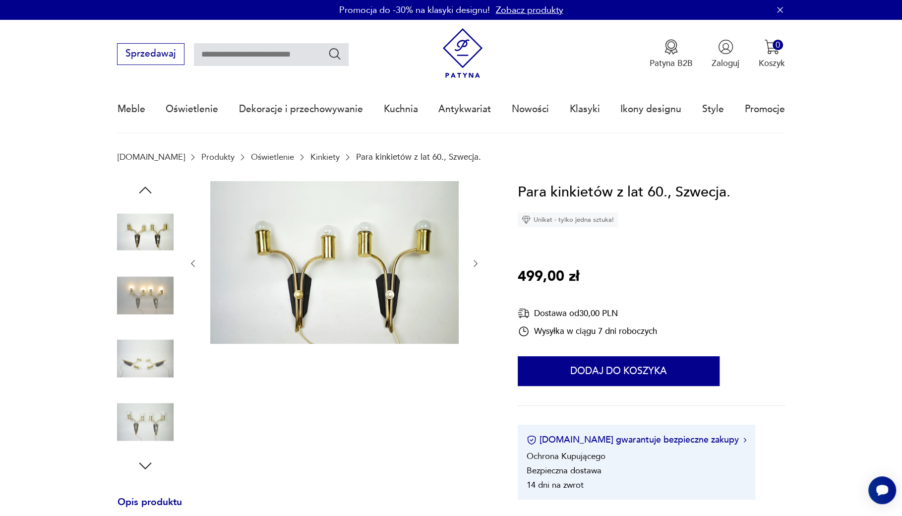
click at [476, 263] on icon "button" at bounding box center [476, 263] width 10 height 10
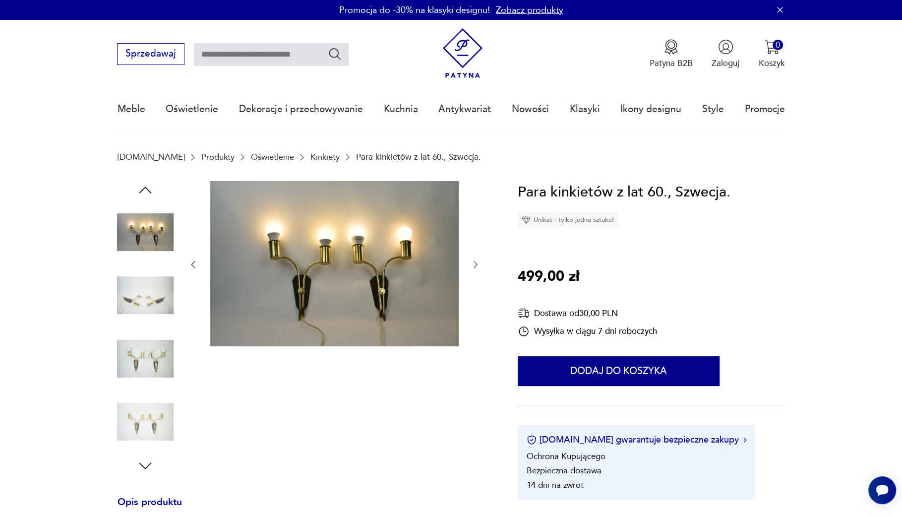
click at [369, 264] on img at bounding box center [334, 264] width 248 height 166
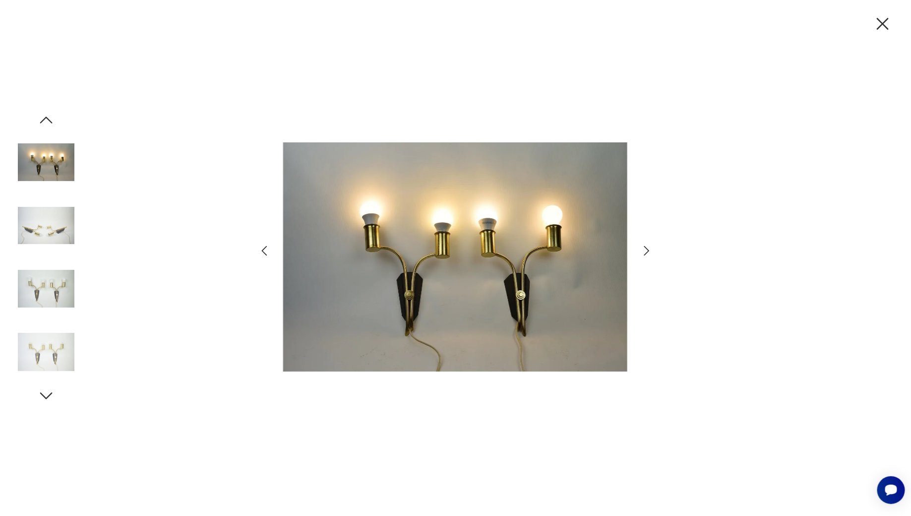
click at [646, 250] on icon "button" at bounding box center [647, 251] width 14 height 14
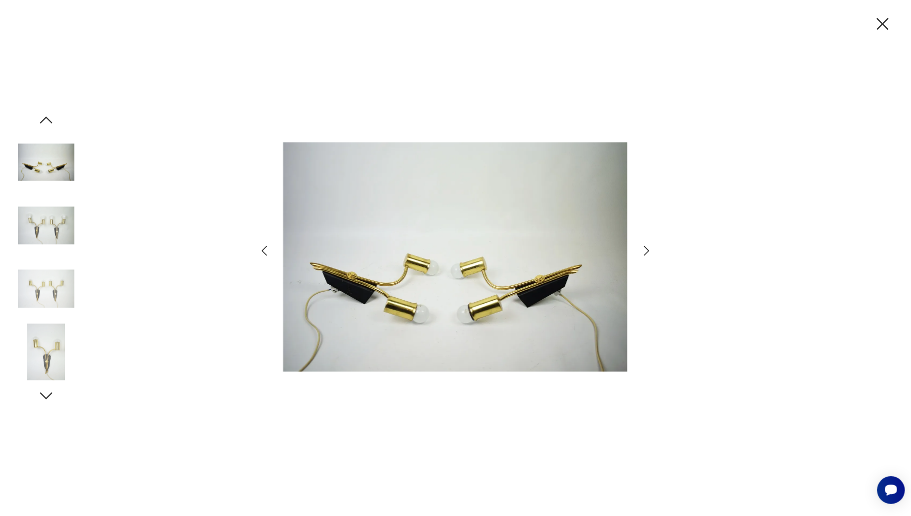
click at [647, 253] on icon "button" at bounding box center [647, 251] width 14 height 14
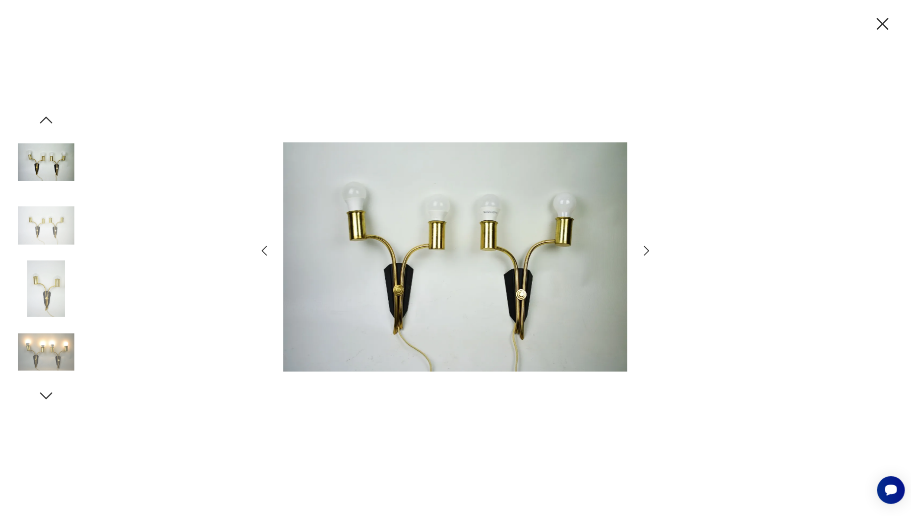
click at [647, 253] on icon "button" at bounding box center [647, 251] width 14 height 14
